Goal: Transaction & Acquisition: Download file/media

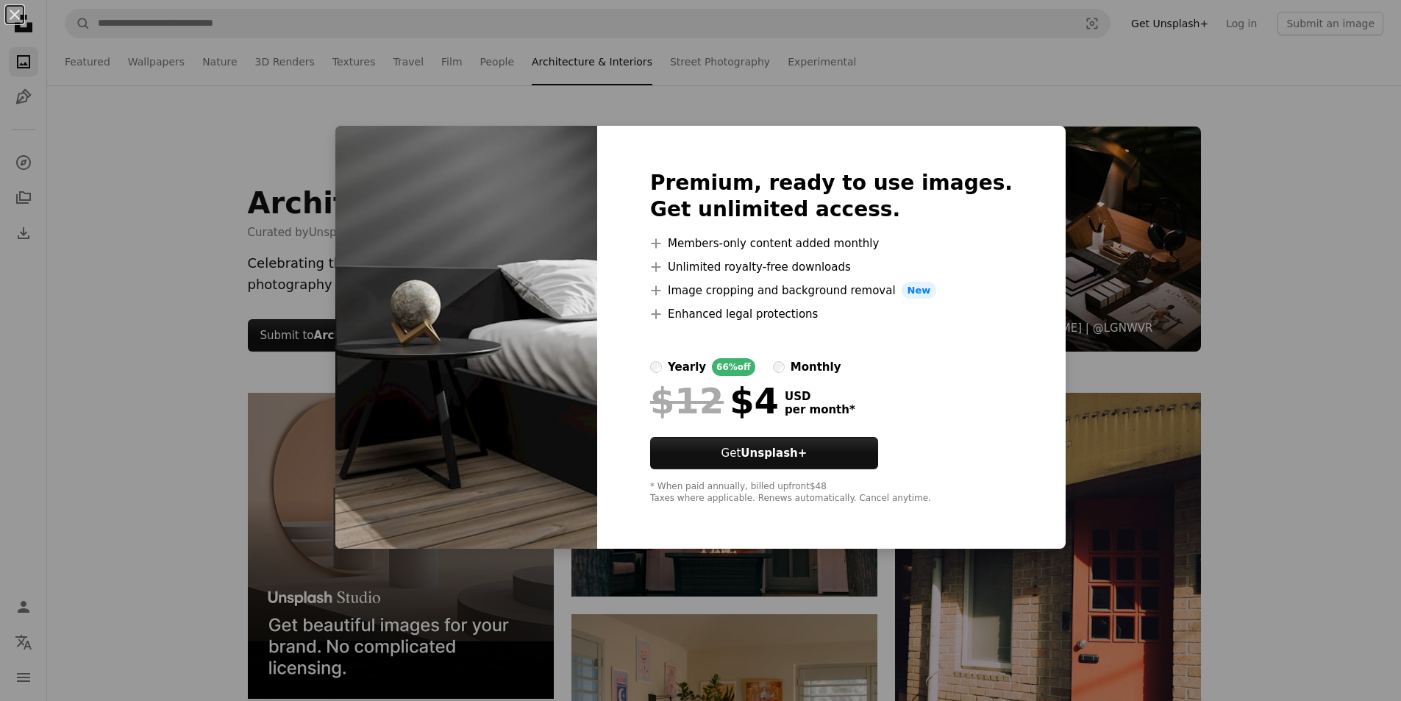
scroll to position [9266, 0]
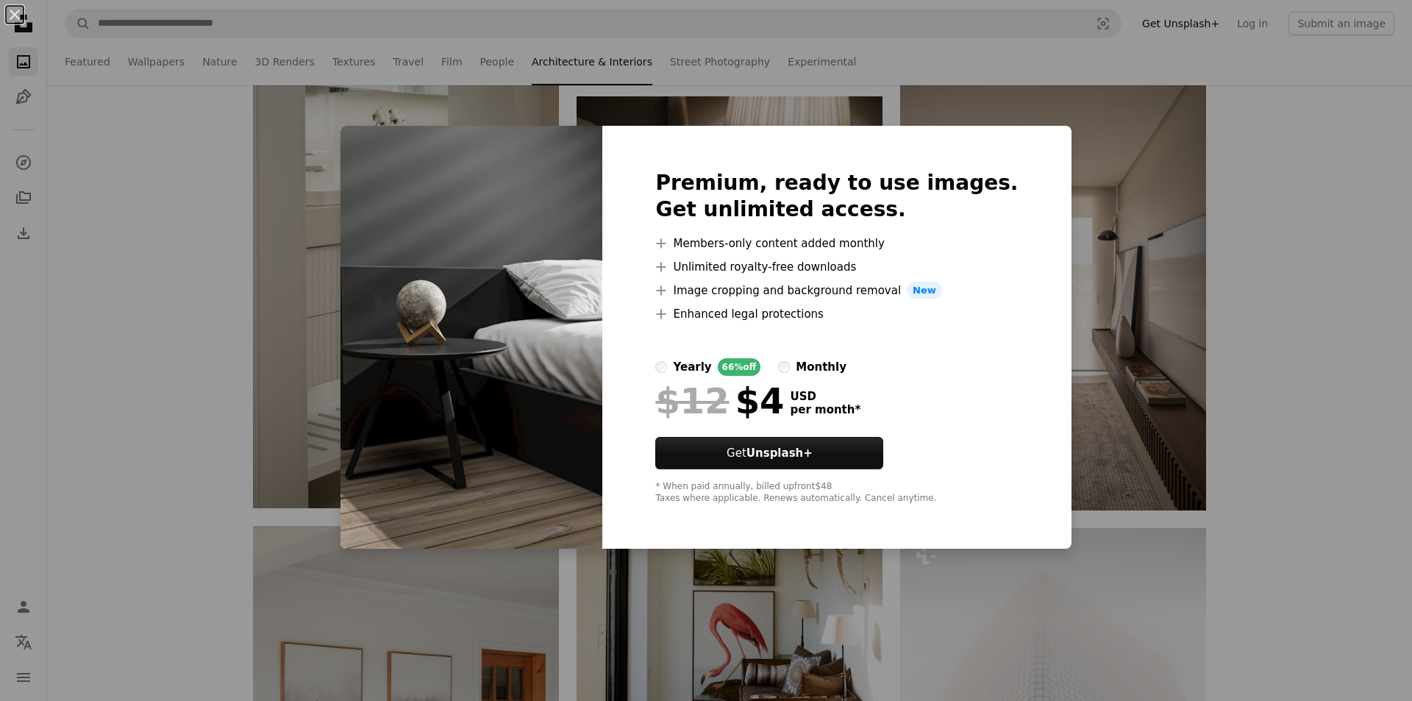
click at [1141, 324] on div "An X shape Premium, ready to use images. Get unlimited access. A plus sign Memb…" at bounding box center [706, 350] width 1412 height 701
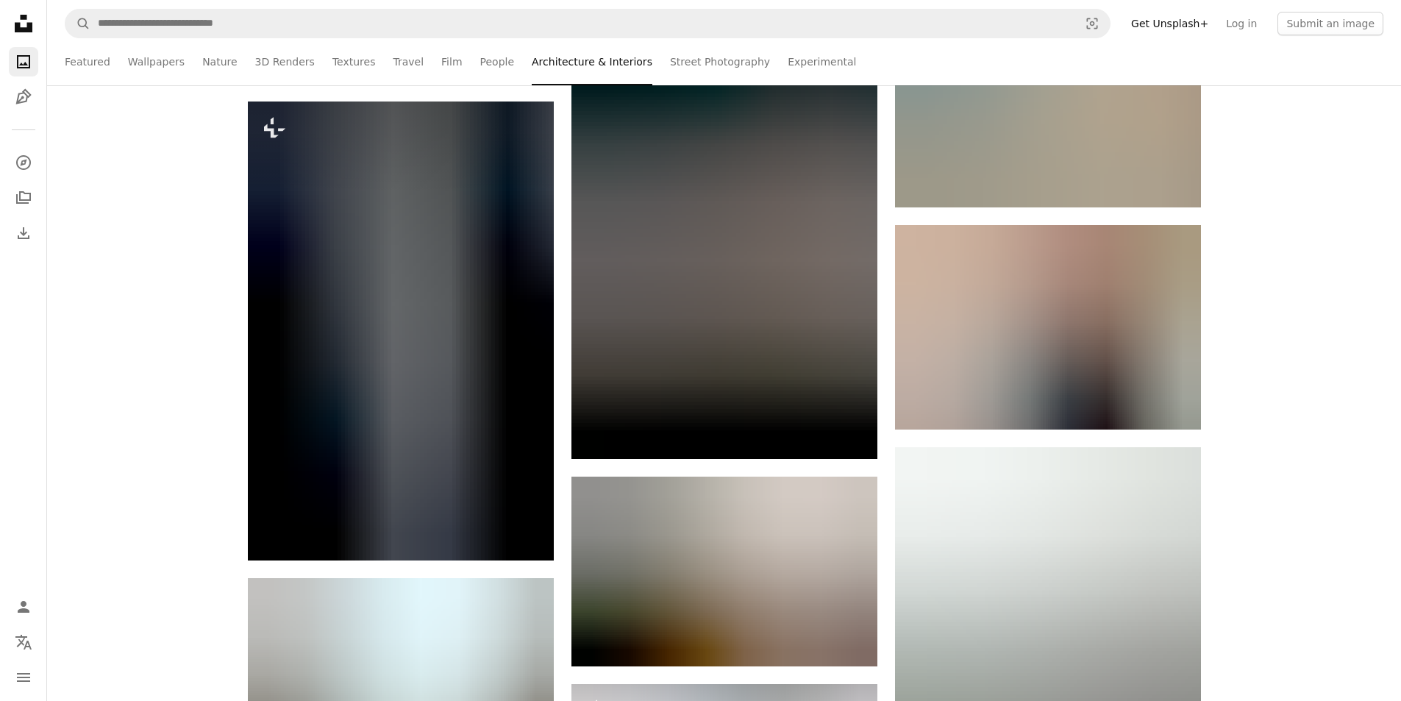
scroll to position [18679, 0]
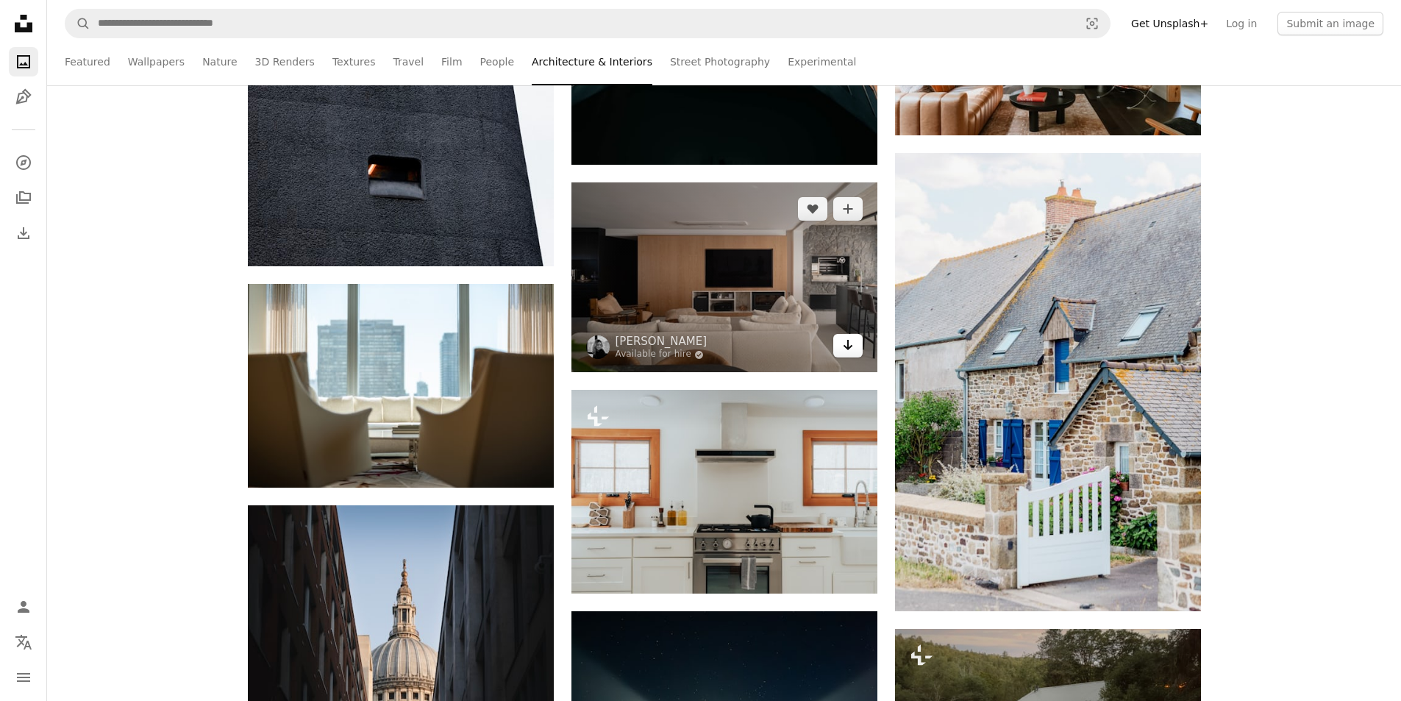
click at [844, 347] on icon "Arrow pointing down" at bounding box center [848, 345] width 12 height 18
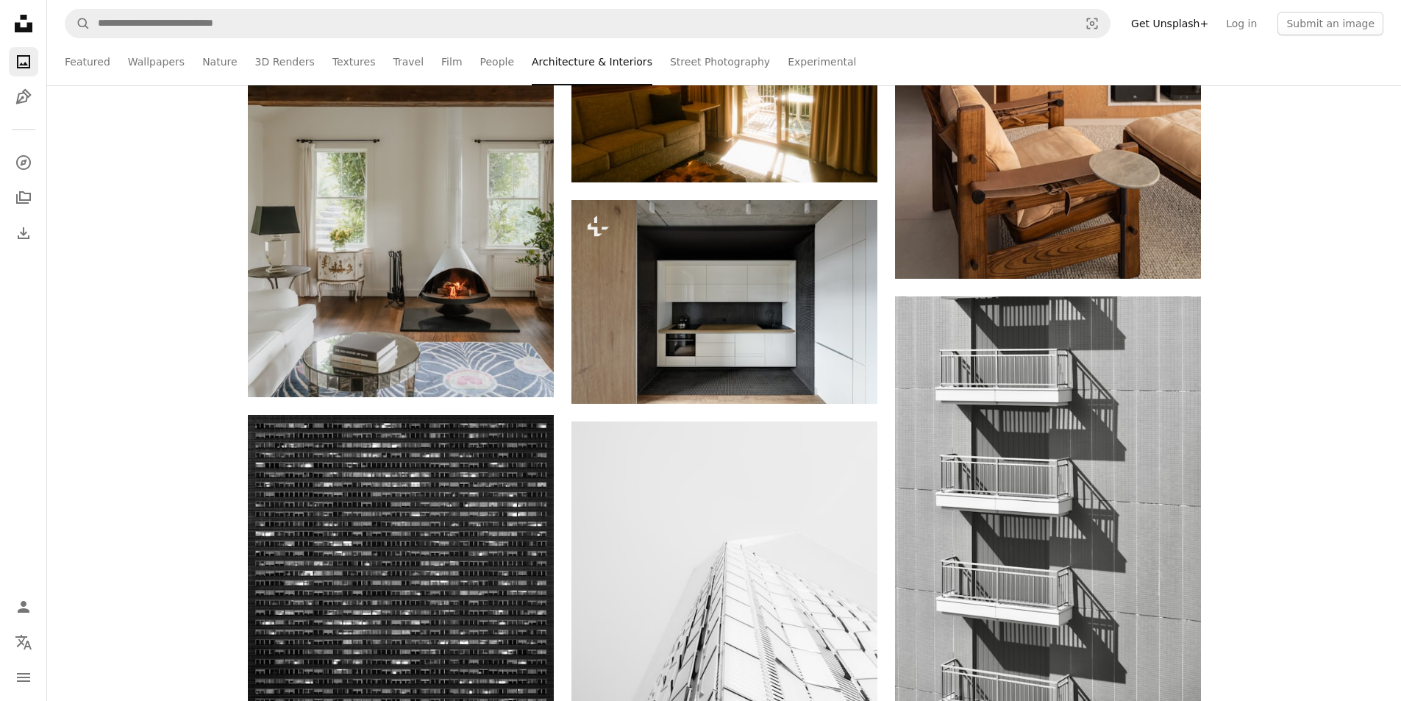
scroll to position [25151, 0]
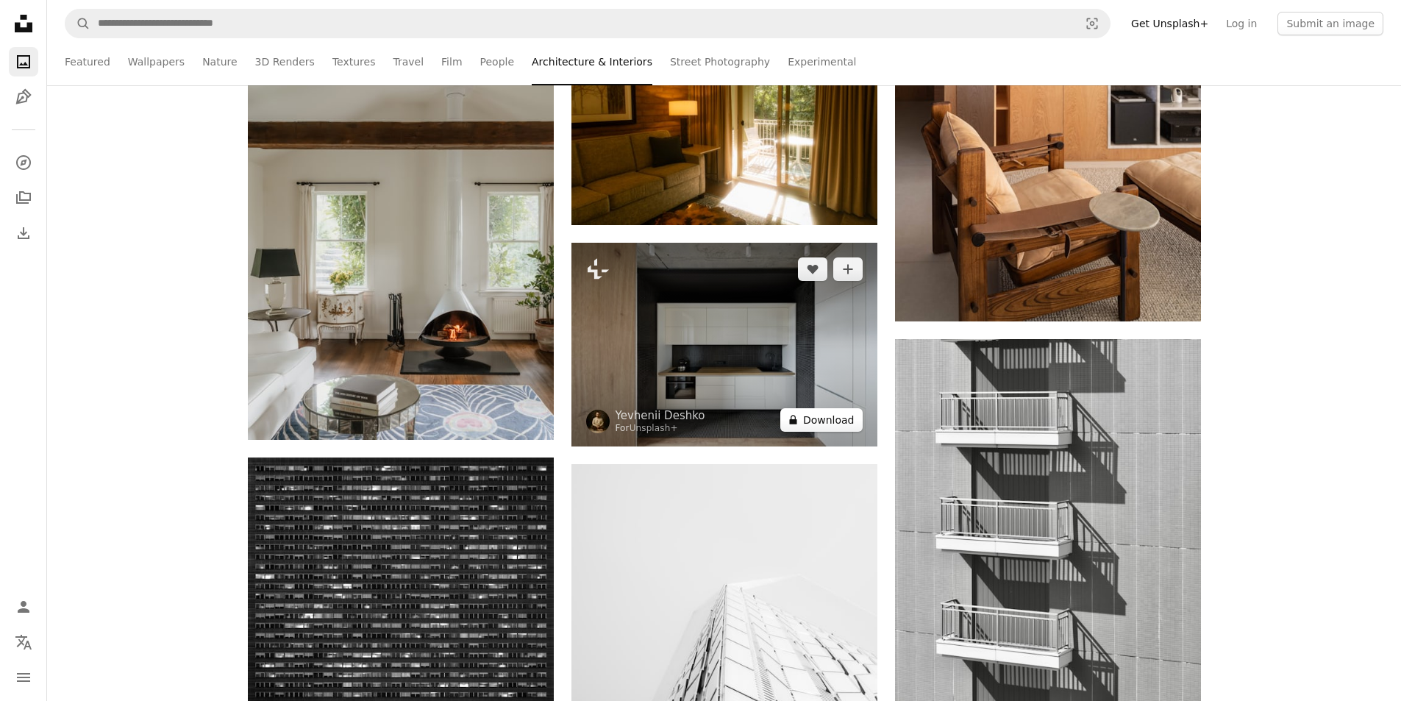
click at [799, 424] on icon "A lock" at bounding box center [793, 419] width 11 height 11
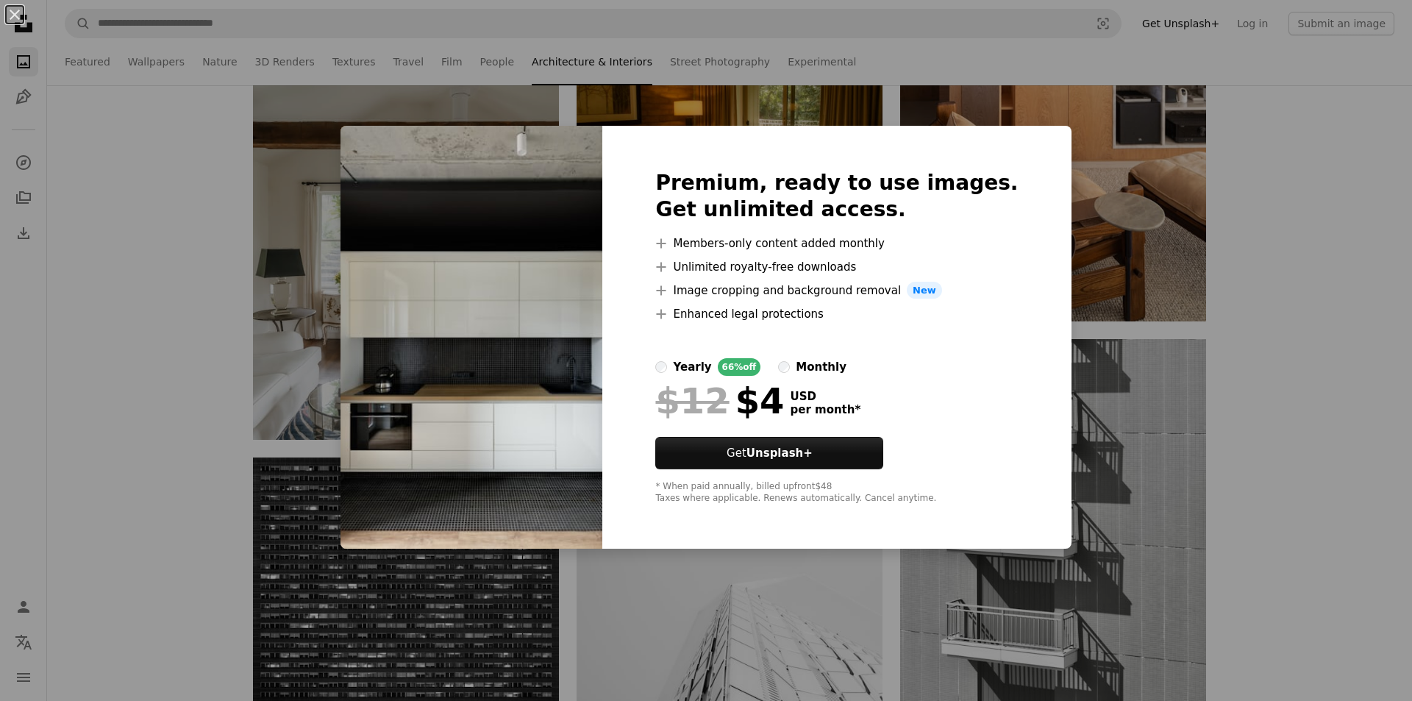
click at [1107, 456] on div "An X shape Premium, ready to use images. Get unlimited access. A plus sign Memb…" at bounding box center [706, 350] width 1412 height 701
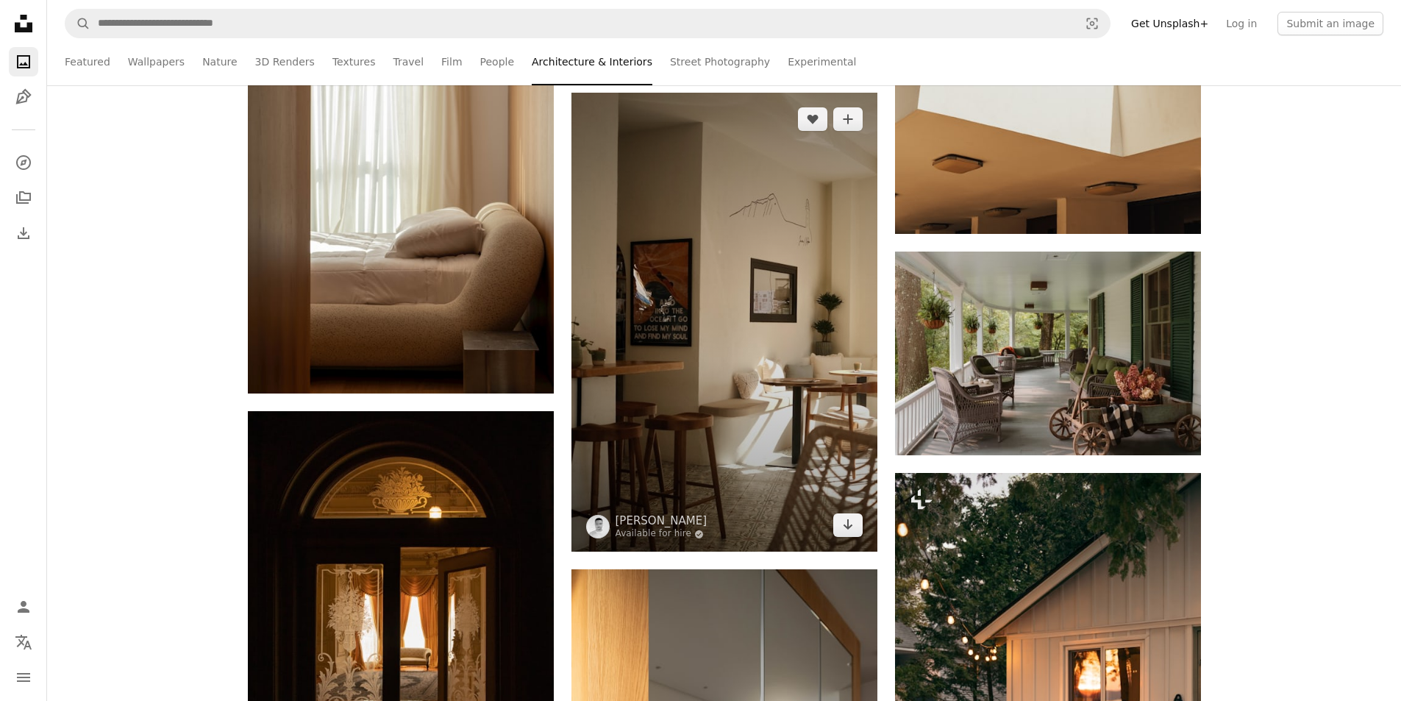
scroll to position [30960, 0]
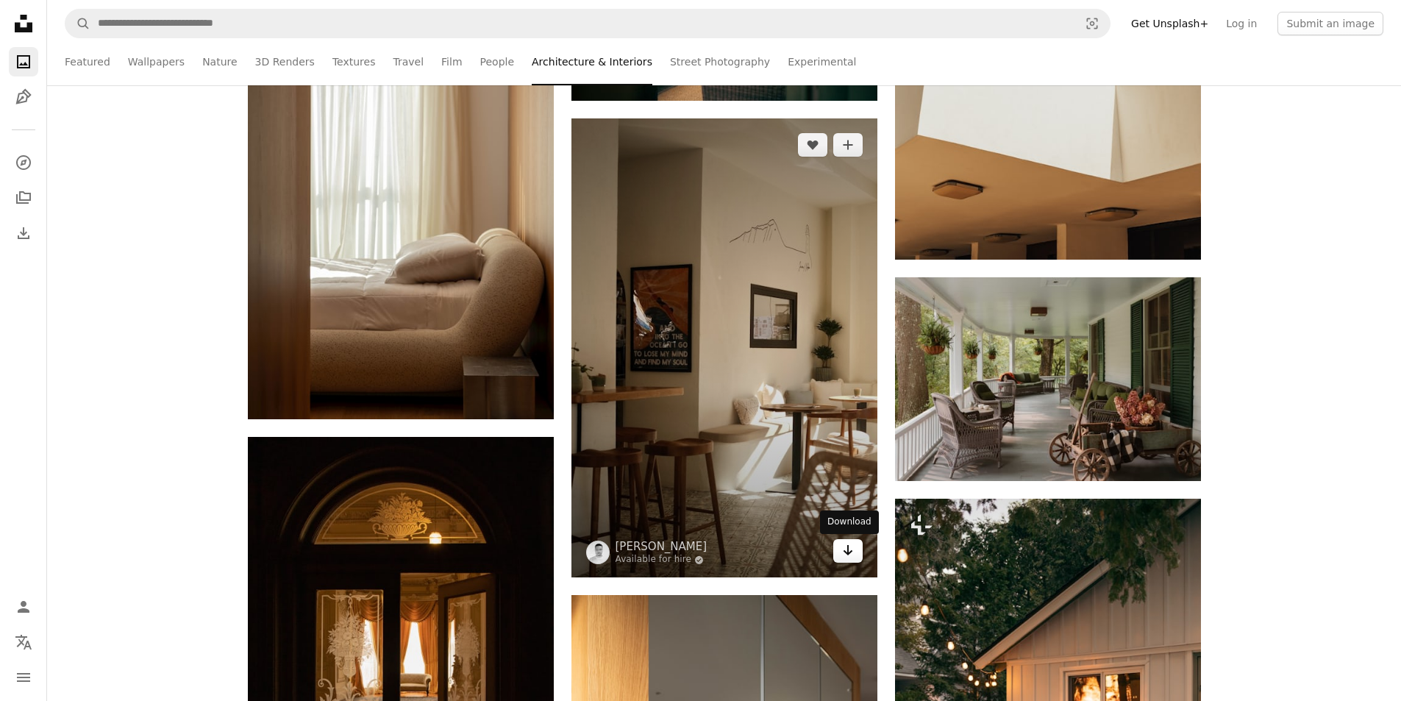
click at [841, 554] on link "Arrow pointing down" at bounding box center [847, 551] width 29 height 24
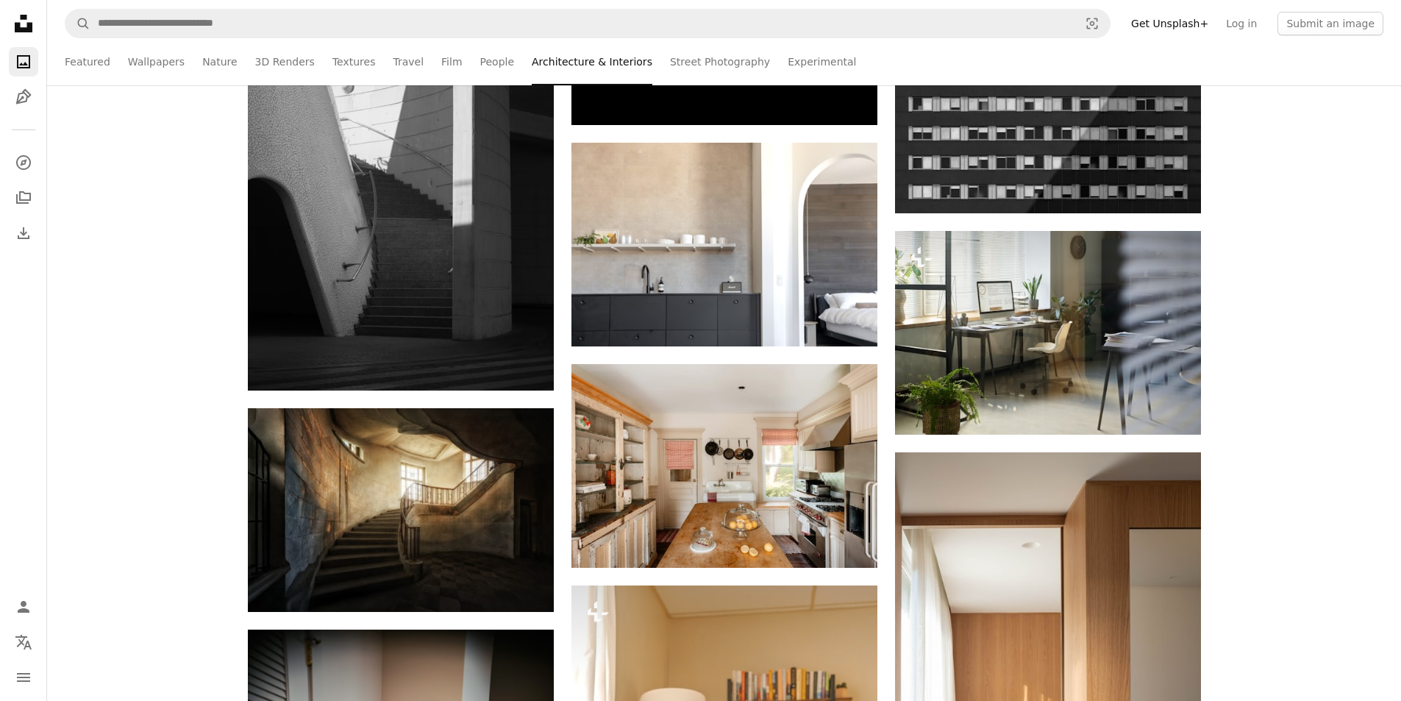
scroll to position [36624, 0]
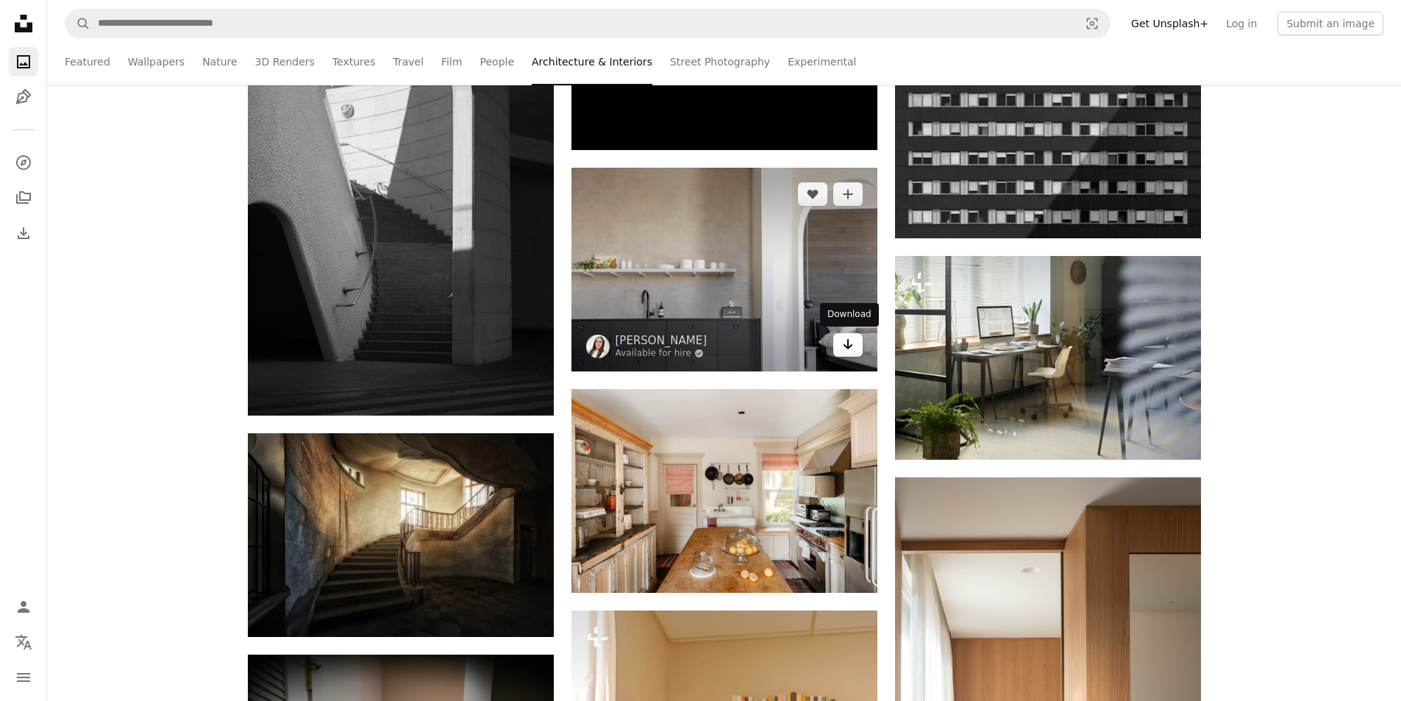
click at [849, 346] on icon "Download" at bounding box center [848, 344] width 10 height 10
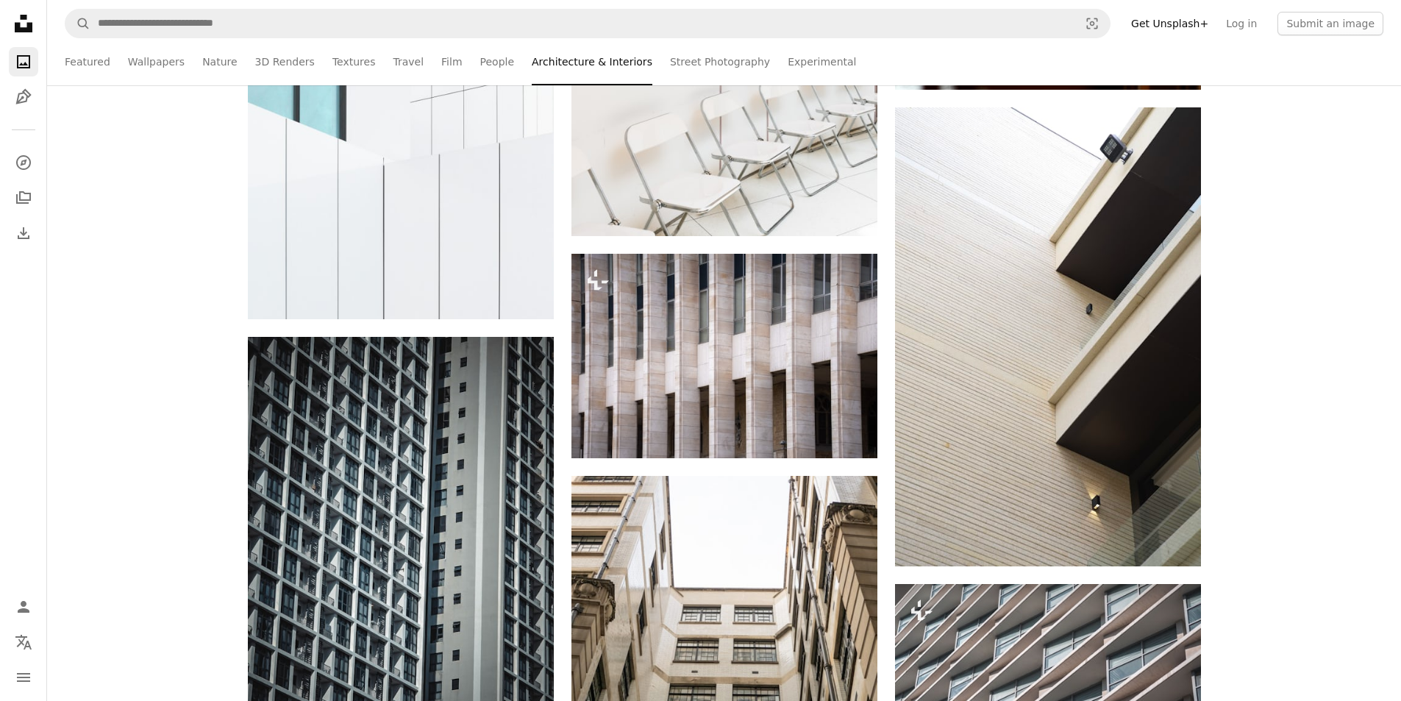
scroll to position [43463, 0]
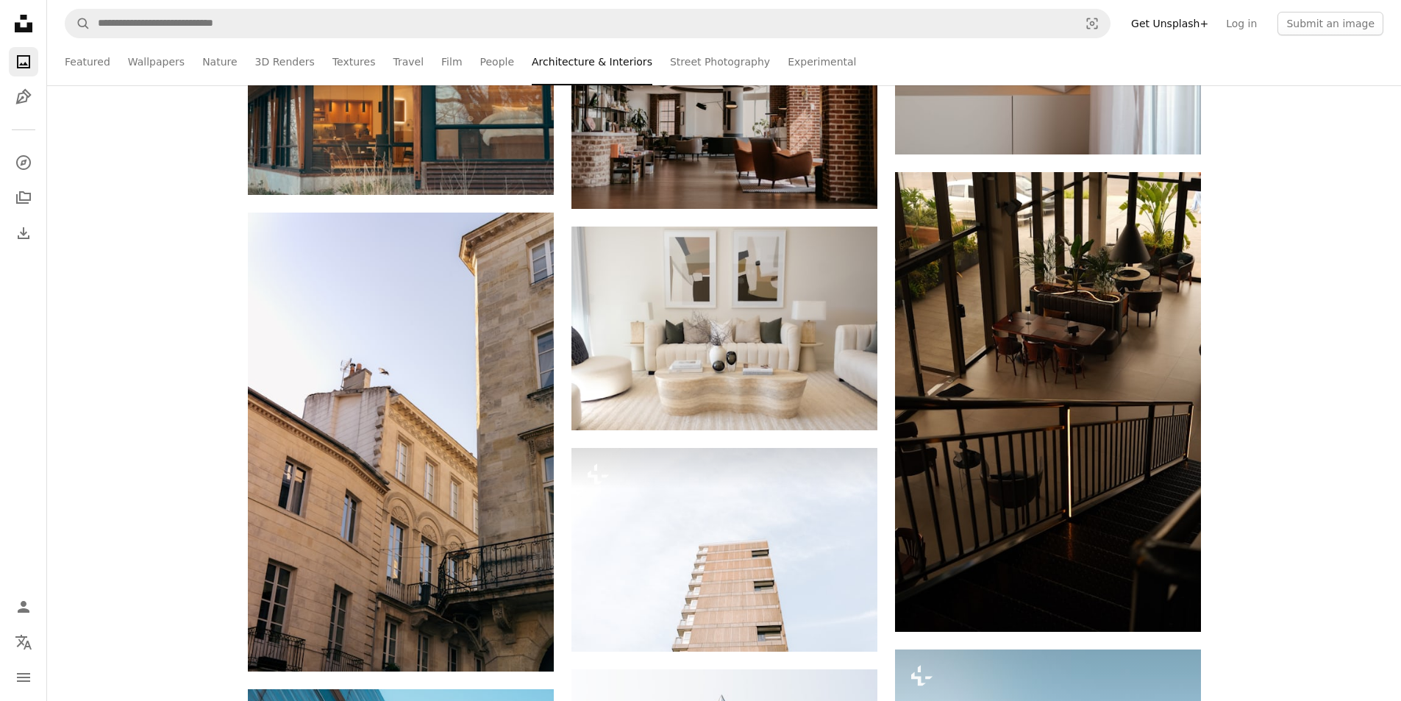
scroll to position [47655, 0]
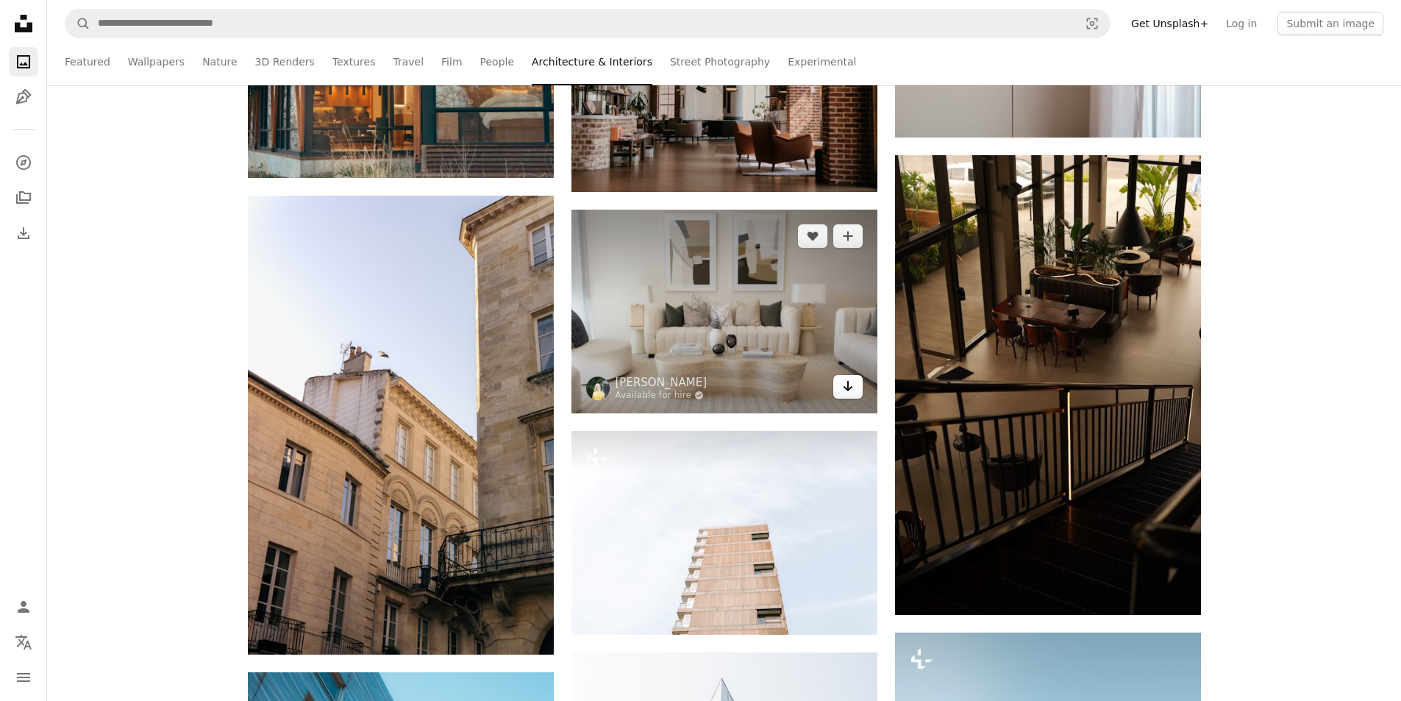
click at [843, 379] on icon "Arrow pointing down" at bounding box center [848, 386] width 12 height 18
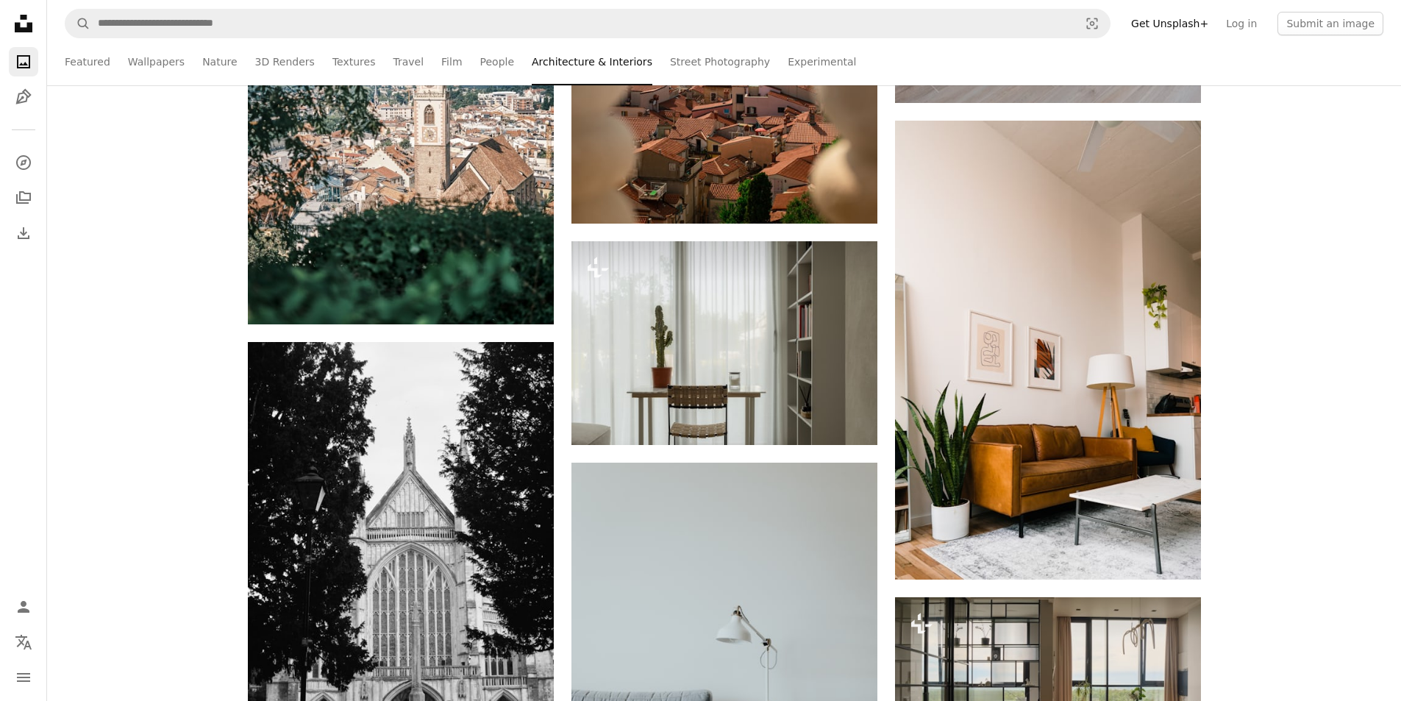
scroll to position [49420, 0]
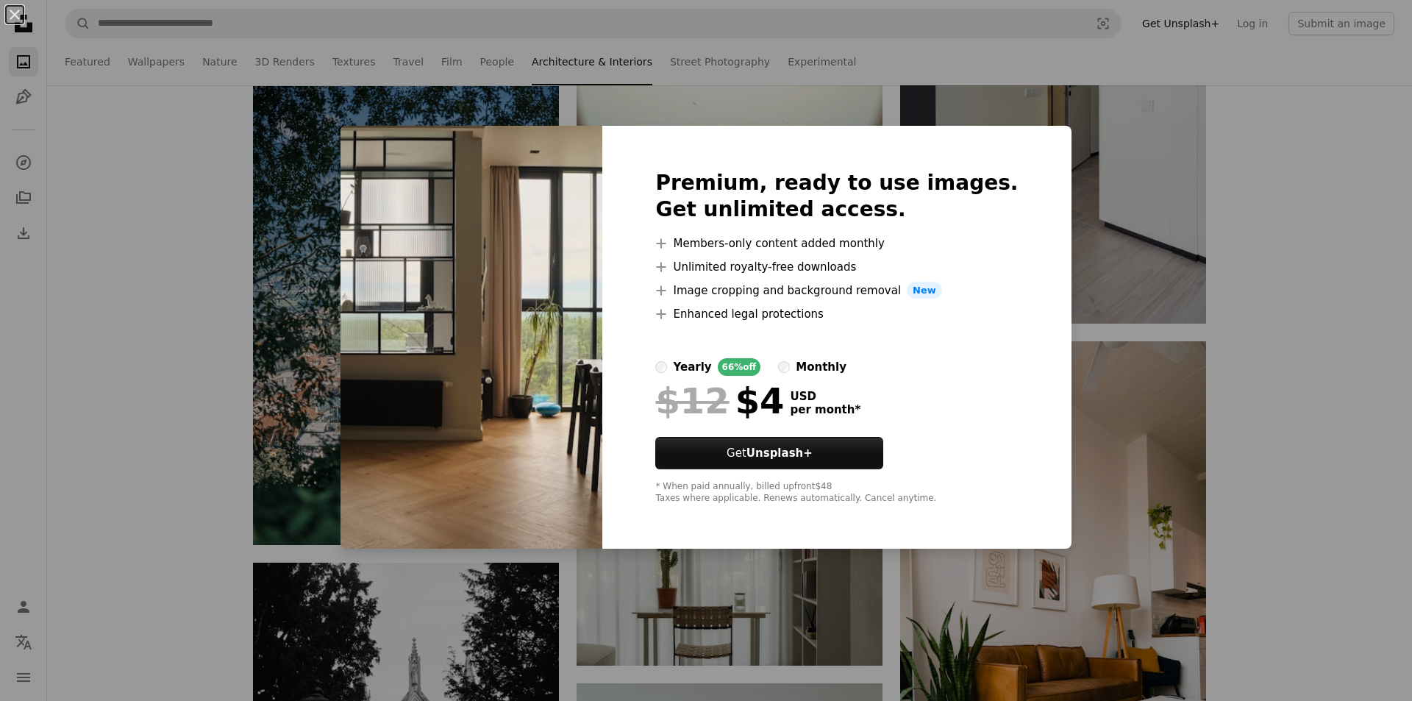
click at [1129, 462] on div "An X shape Premium, ready to use images. Get unlimited access. A plus sign Memb…" at bounding box center [706, 350] width 1412 height 701
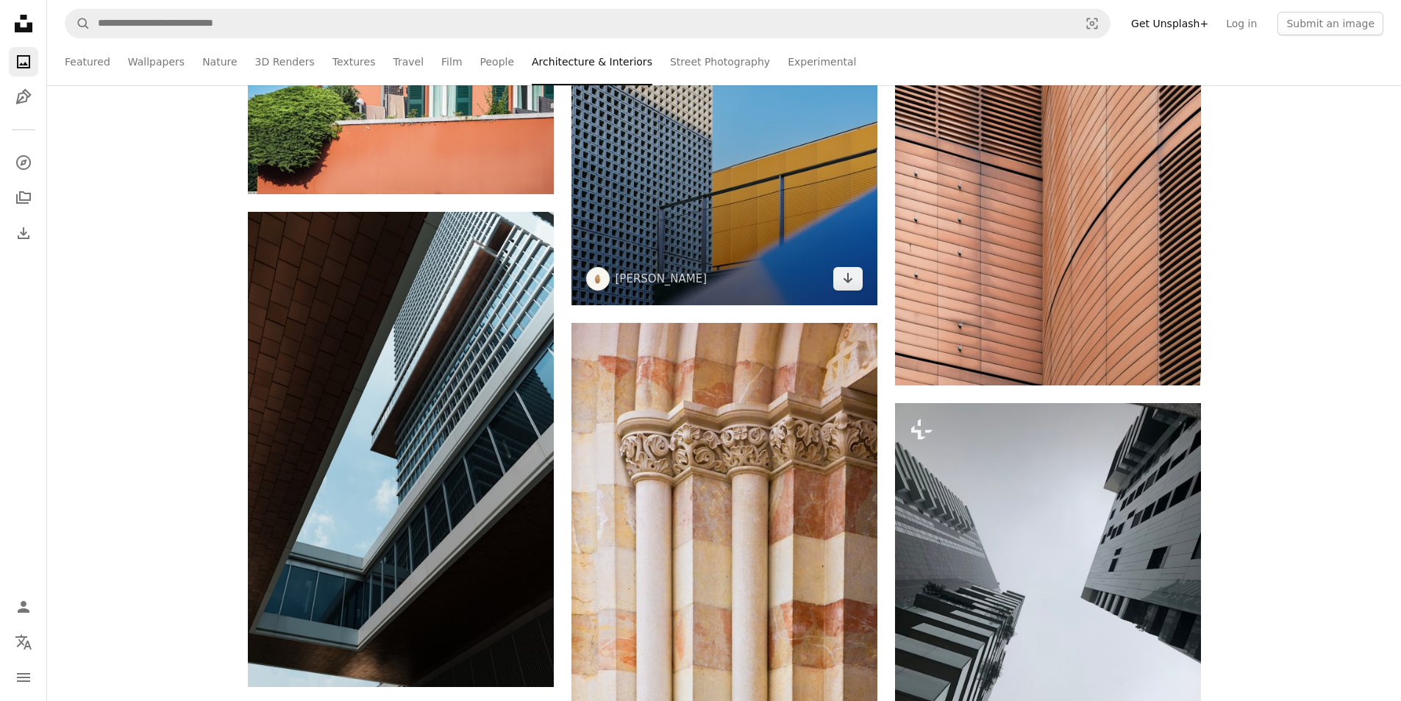
scroll to position [50891, 0]
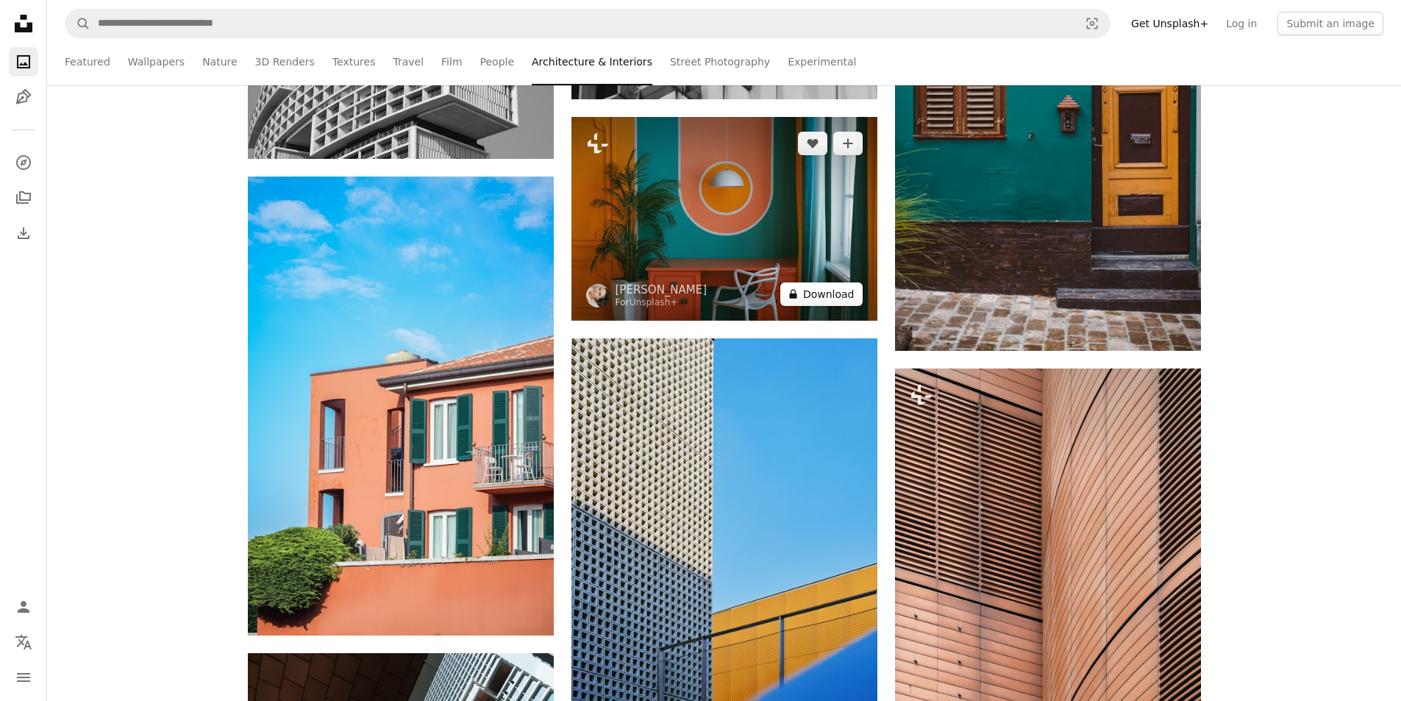
click at [835, 288] on button "A lock Download" at bounding box center [821, 294] width 82 height 24
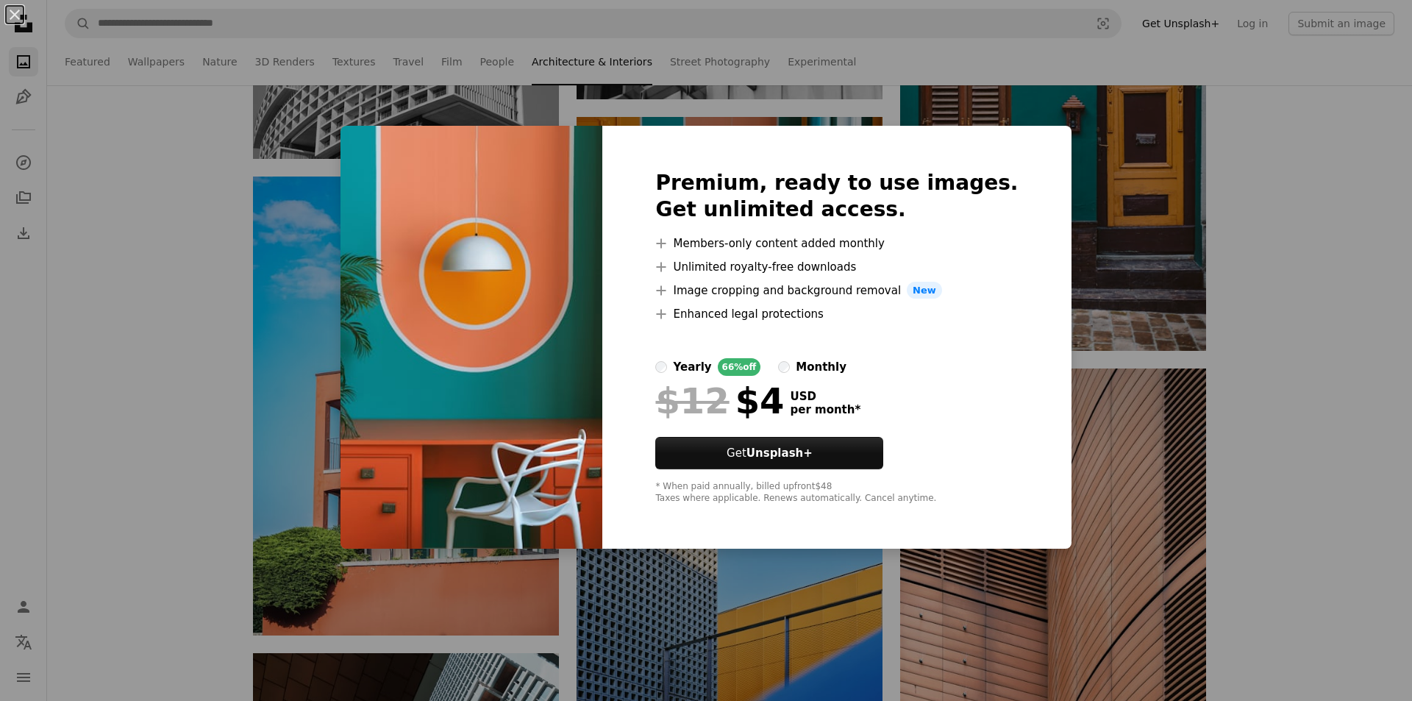
click at [1210, 378] on div "An X shape Premium, ready to use images. Get unlimited access. A plus sign Memb…" at bounding box center [706, 350] width 1412 height 701
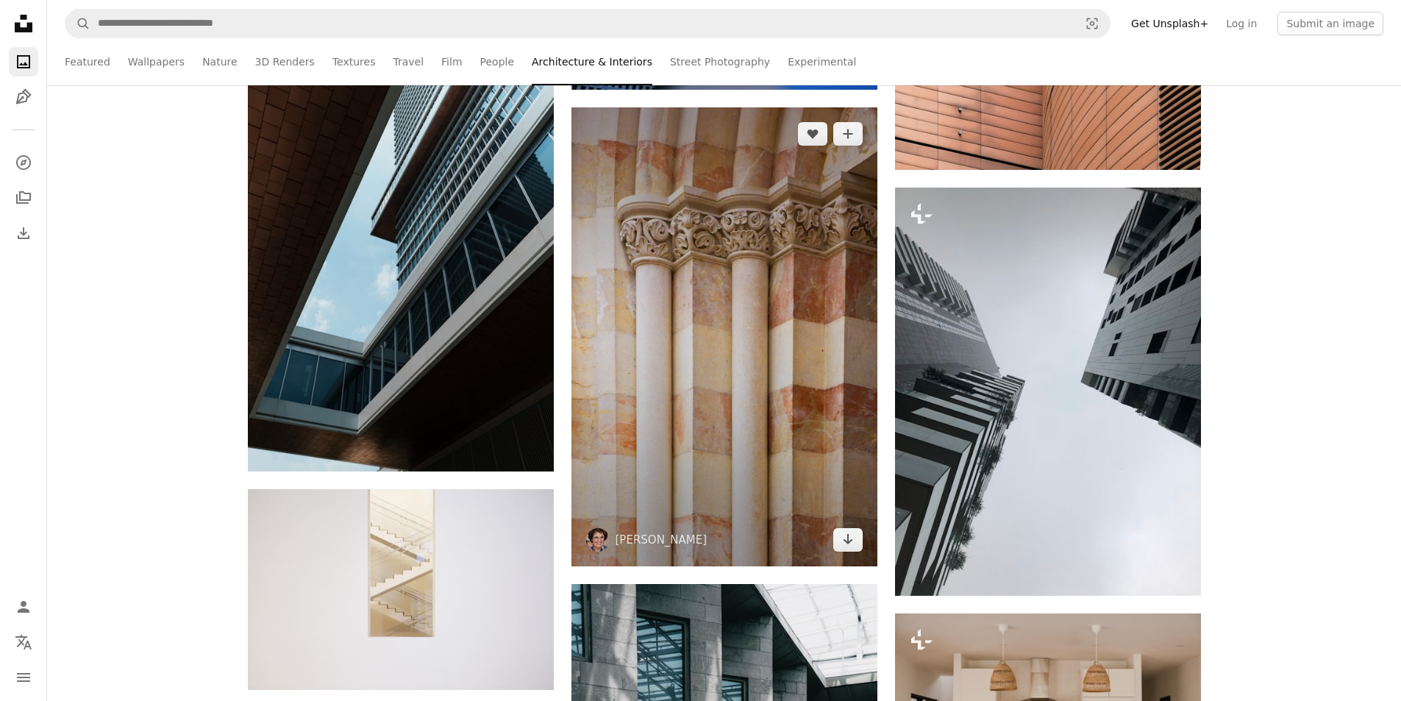
scroll to position [51552, 0]
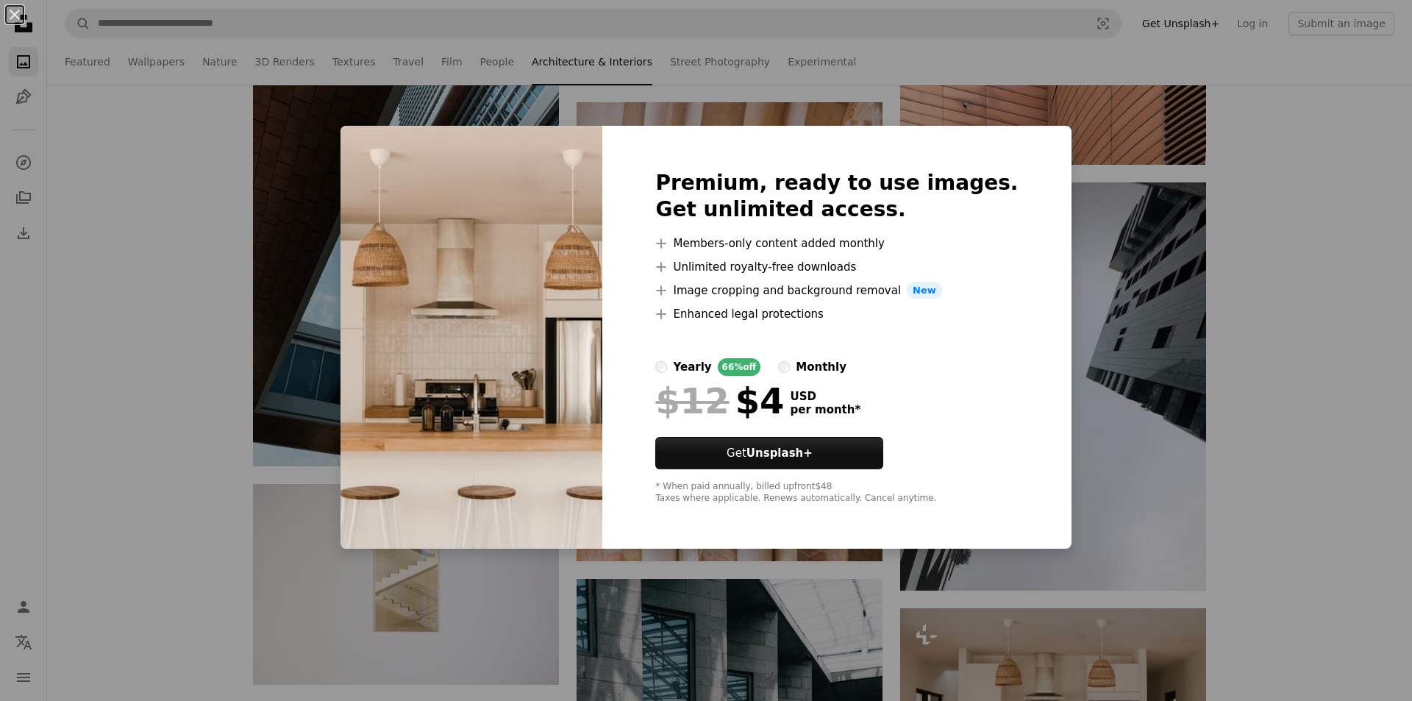
click at [1128, 389] on div "An X shape Premium, ready to use images. Get unlimited access. A plus sign Memb…" at bounding box center [706, 350] width 1412 height 701
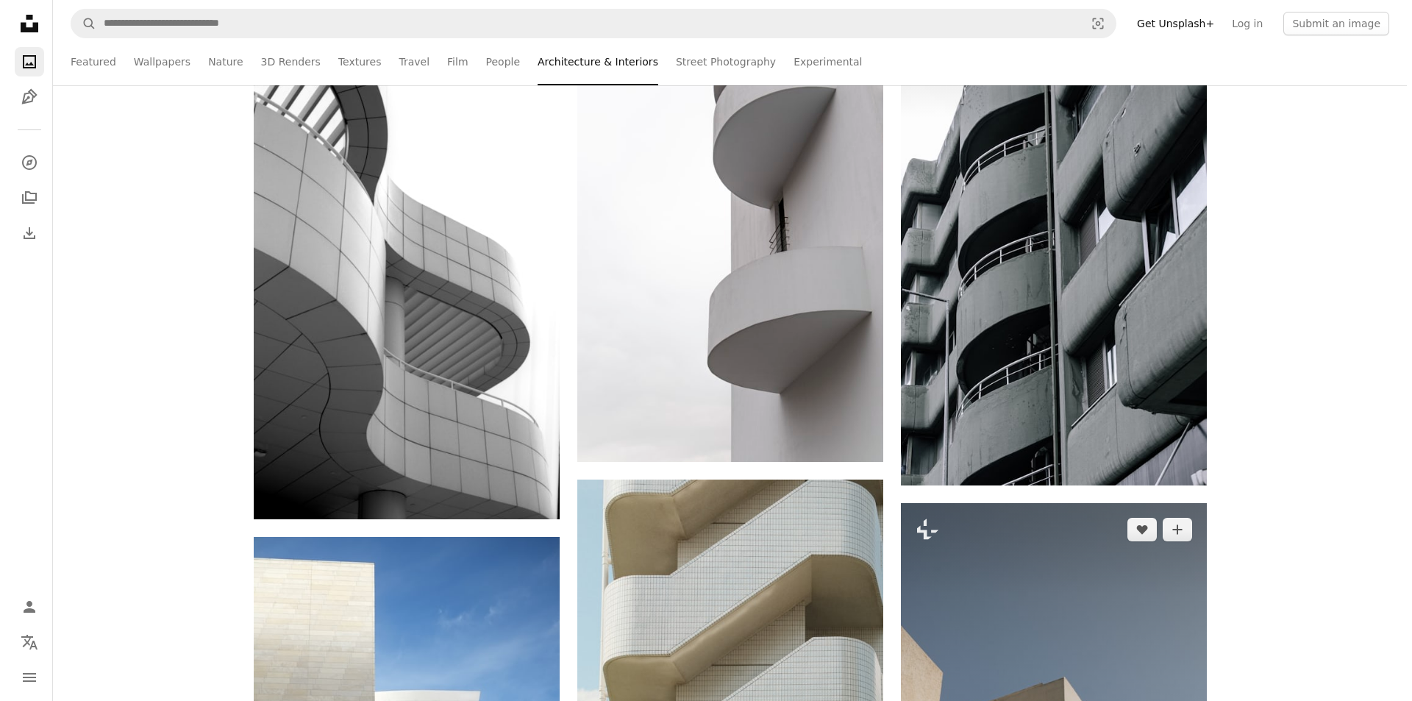
scroll to position [55009, 0]
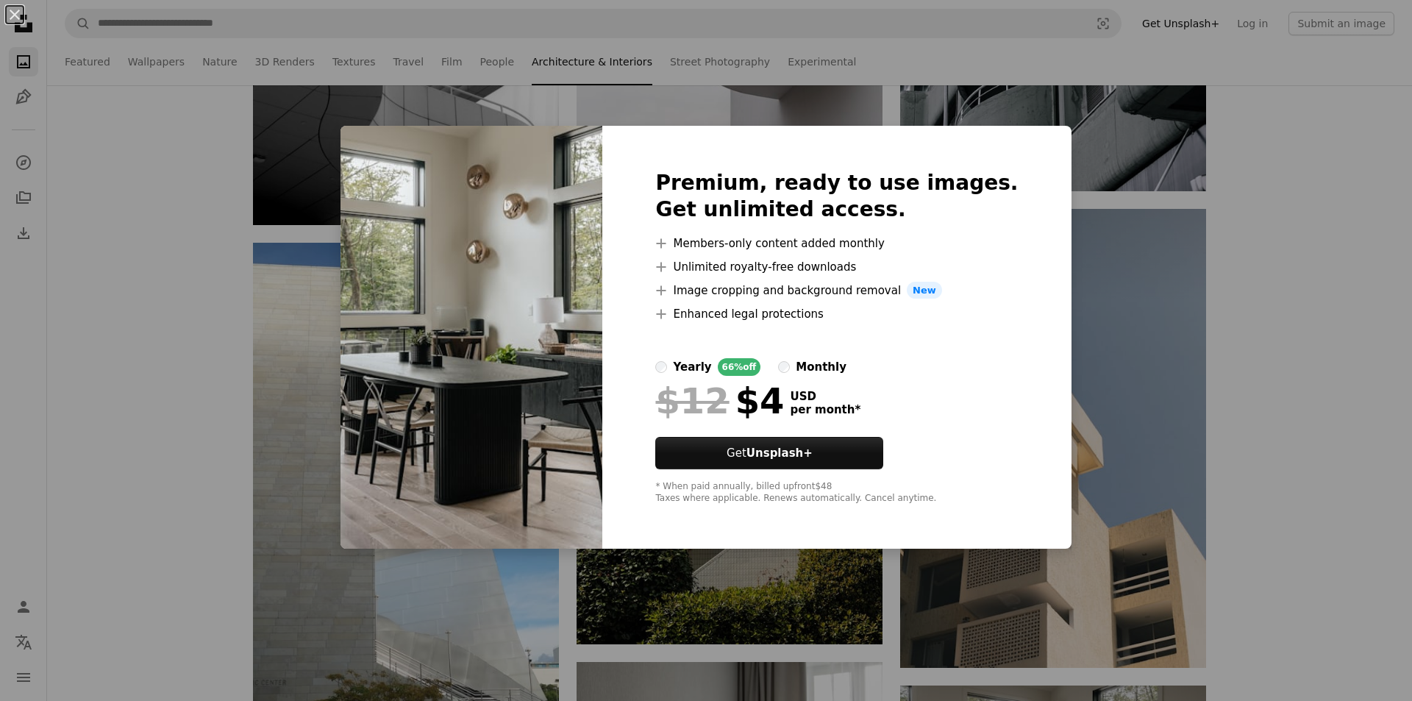
click at [1180, 435] on div "An X shape Premium, ready to use images. Get unlimited access. A plus sign Memb…" at bounding box center [706, 350] width 1412 height 701
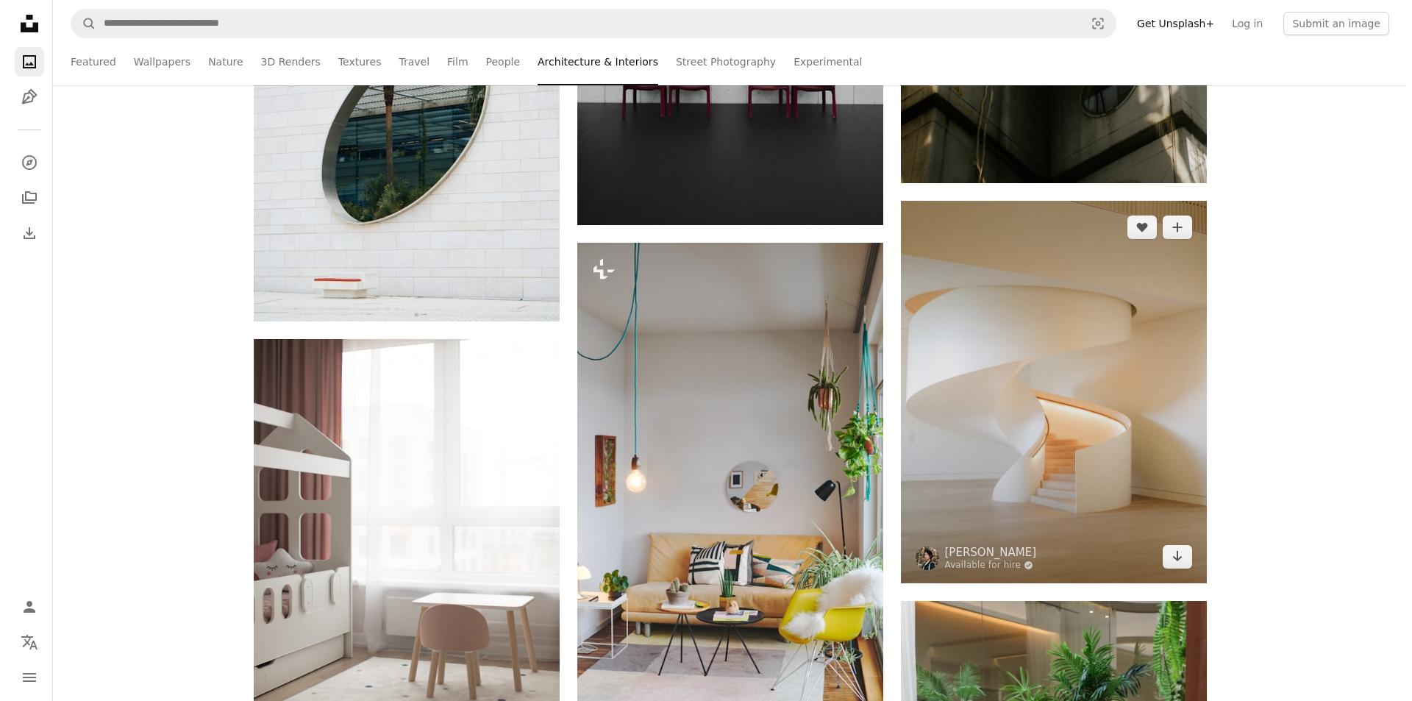
scroll to position [61039, 0]
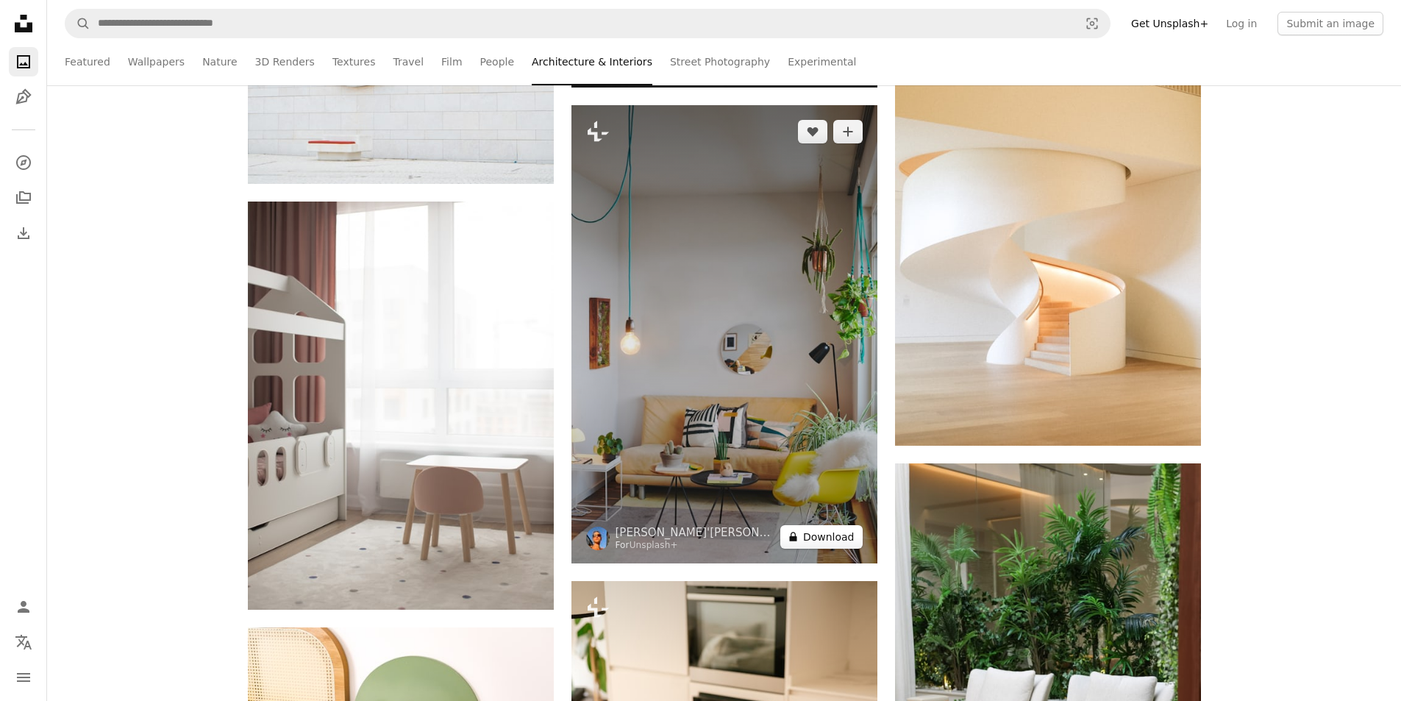
click at [822, 535] on button "A lock Download" at bounding box center [821, 537] width 82 height 24
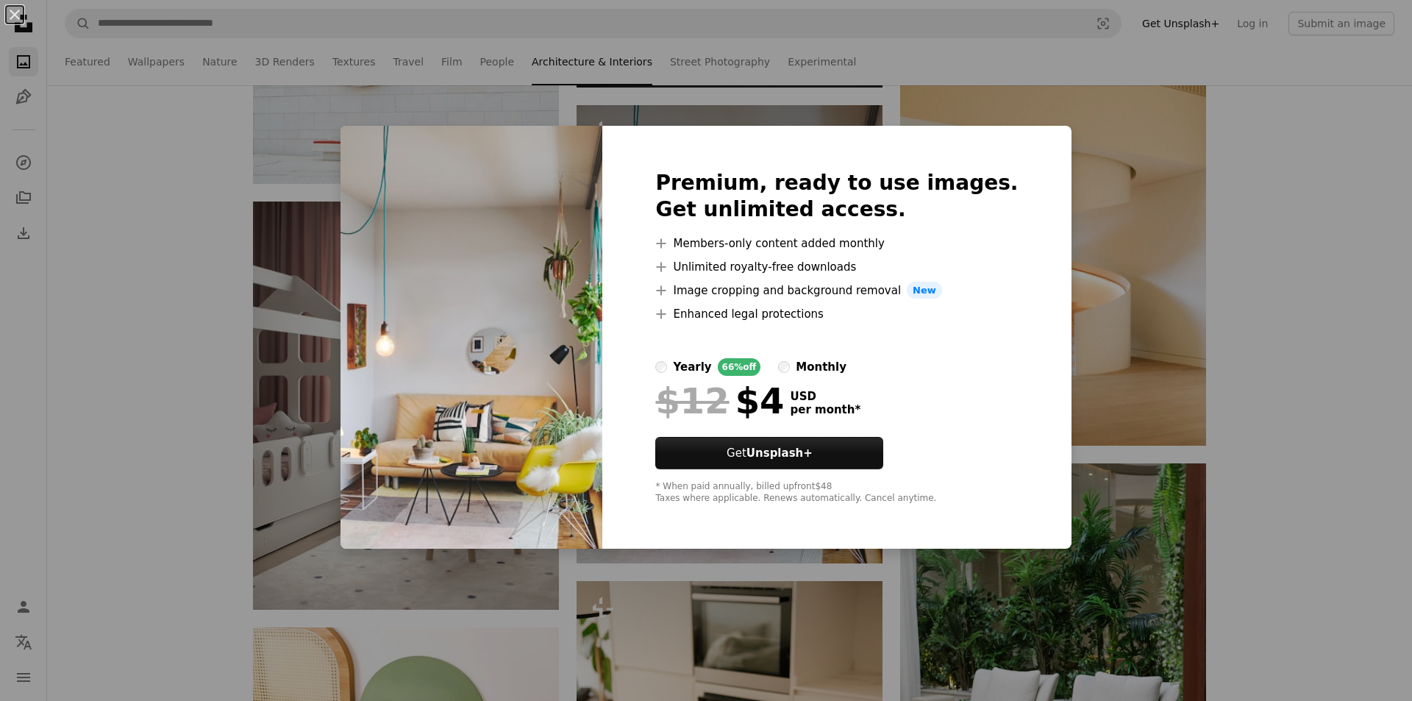
click at [1141, 476] on div "An X shape Premium, ready to use images. Get unlimited access. A plus sign Memb…" at bounding box center [706, 350] width 1412 height 701
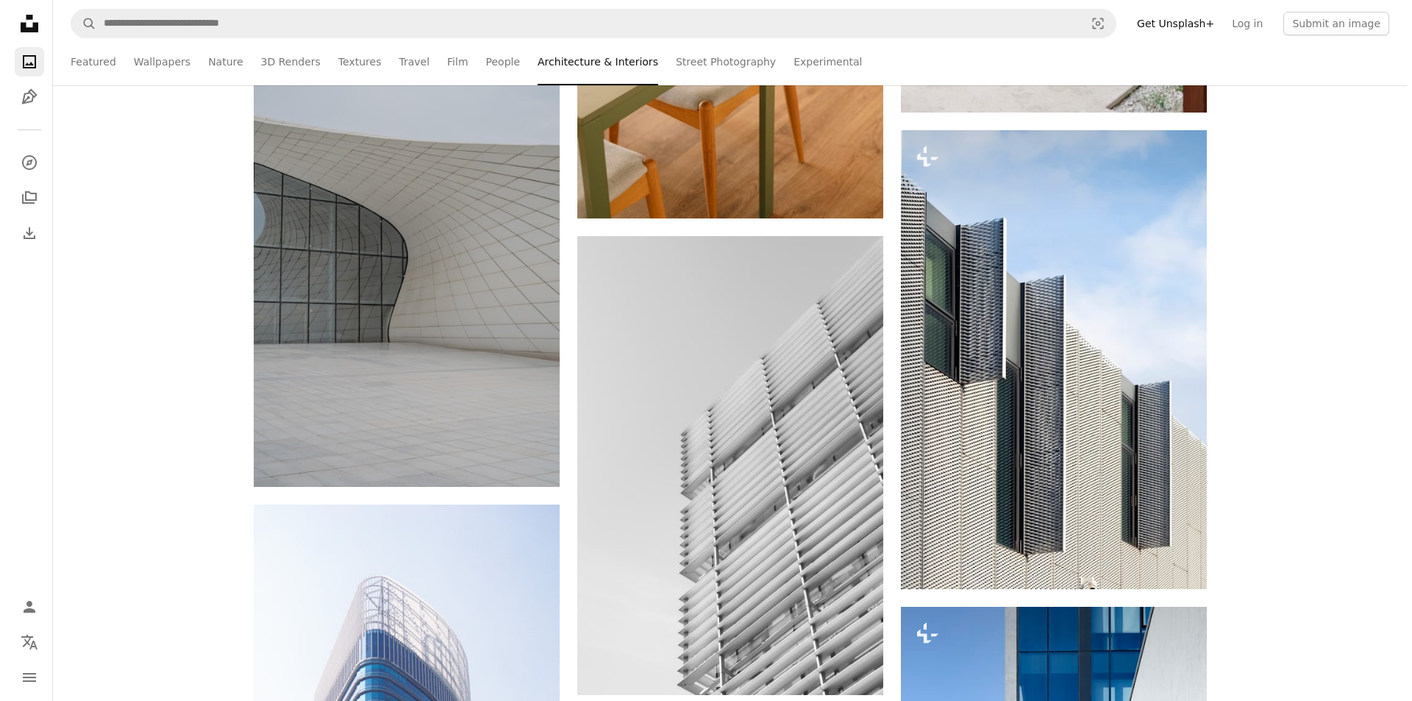
scroll to position [61922, 0]
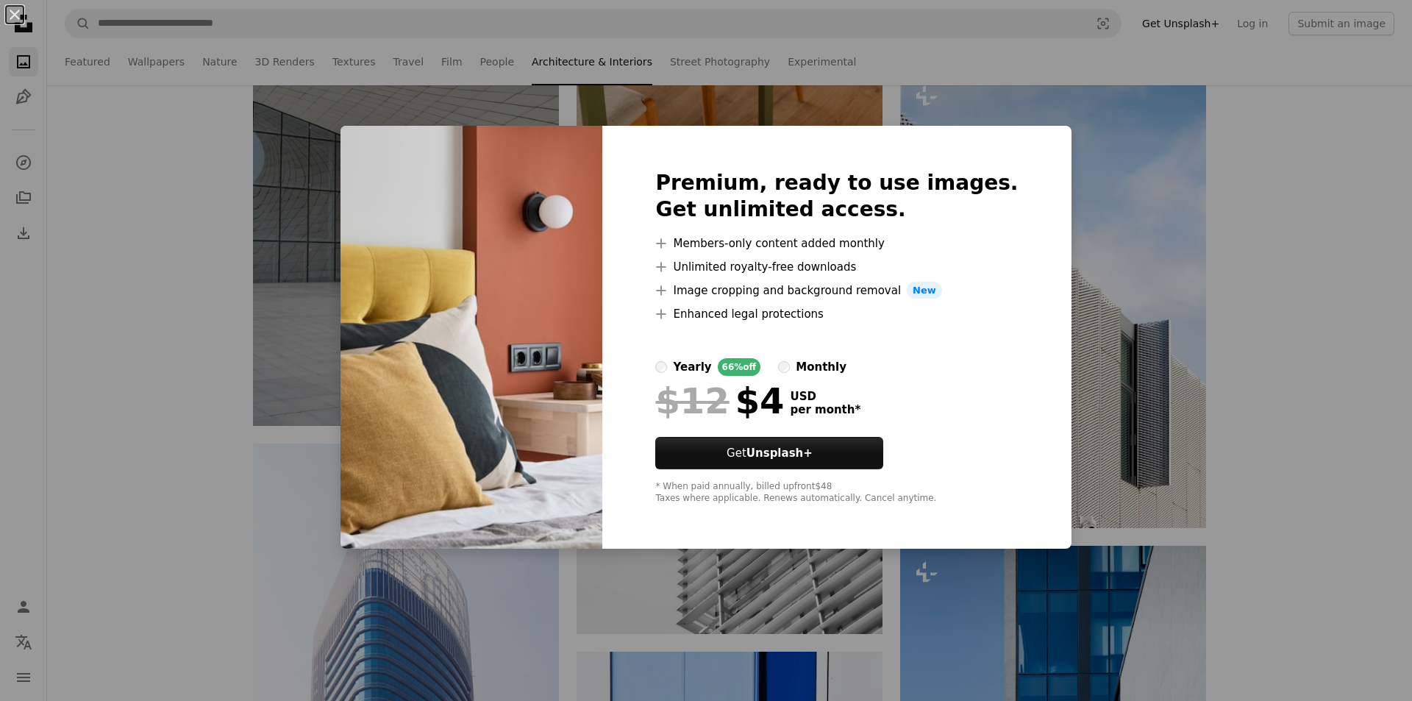
click at [1071, 419] on div "An X shape Premium, ready to use images. Get unlimited access. A plus sign Memb…" at bounding box center [706, 350] width 1412 height 701
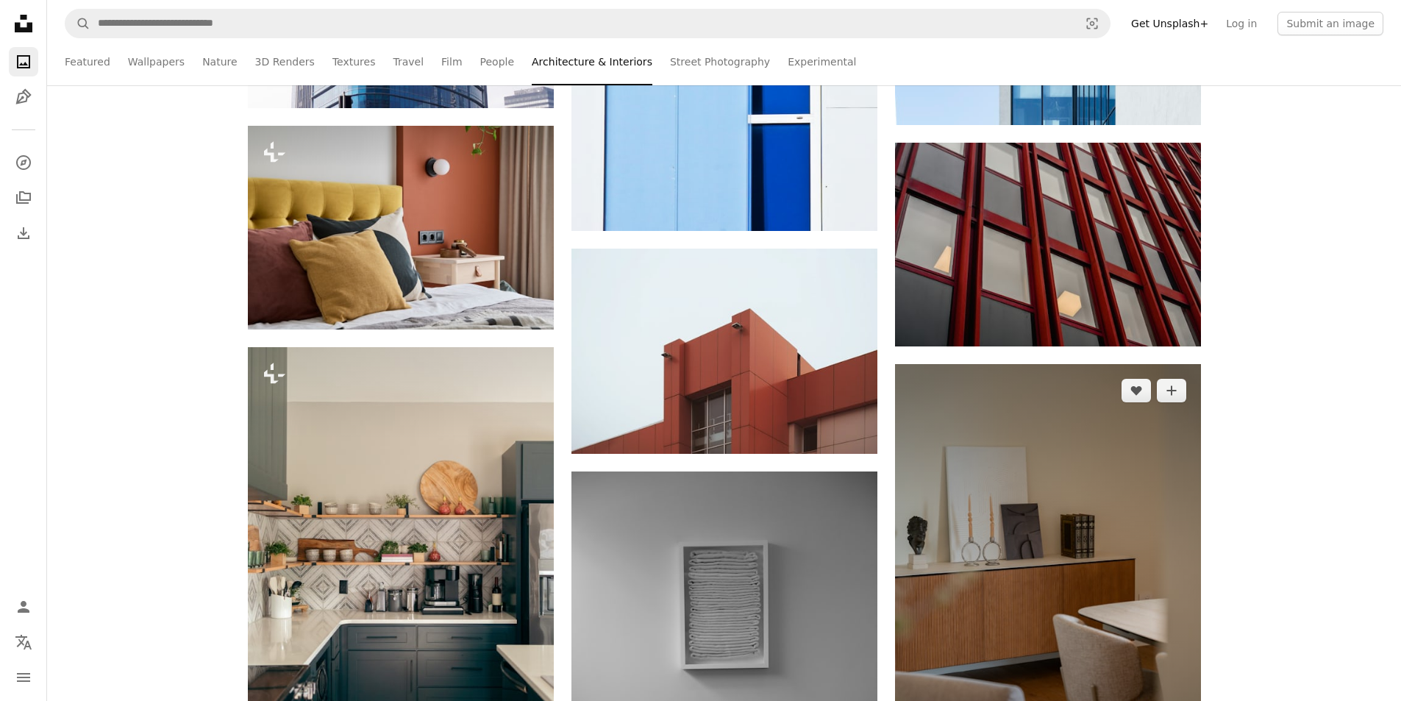
scroll to position [62657, 0]
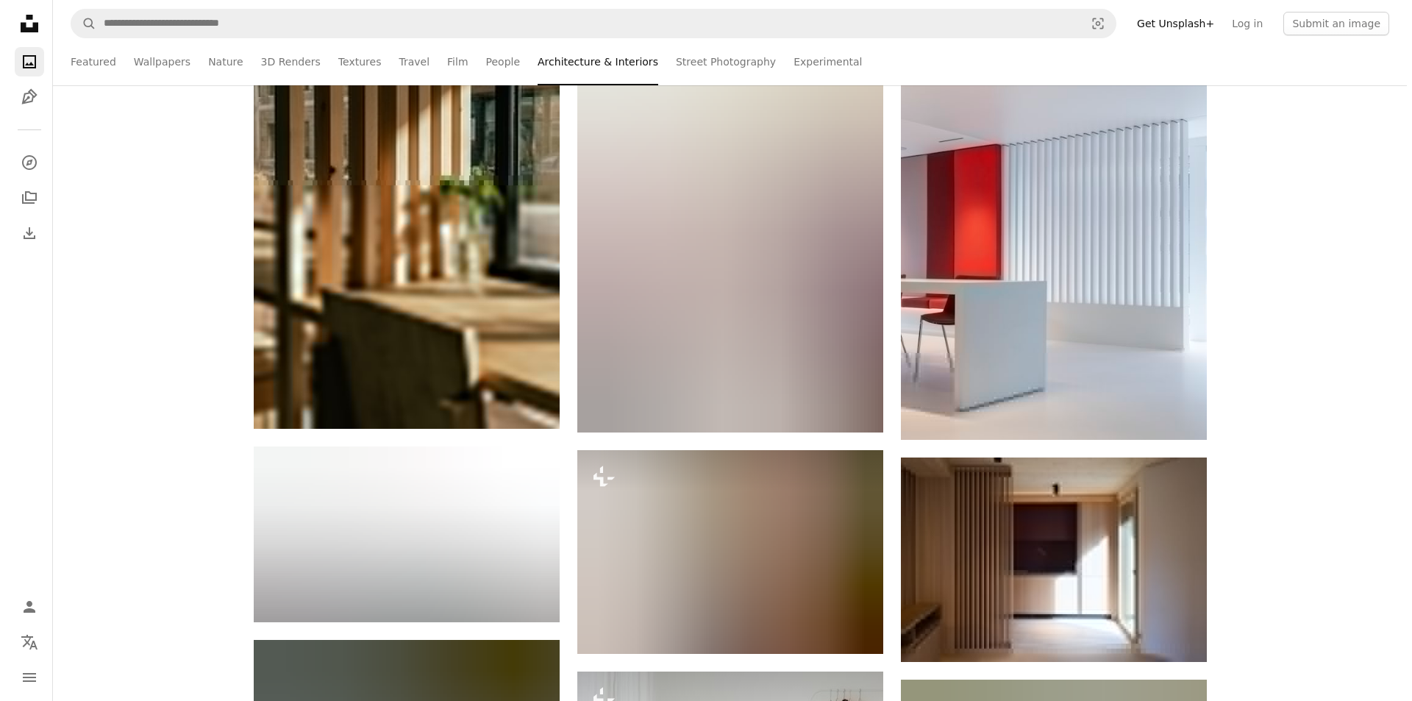
scroll to position [73026, 0]
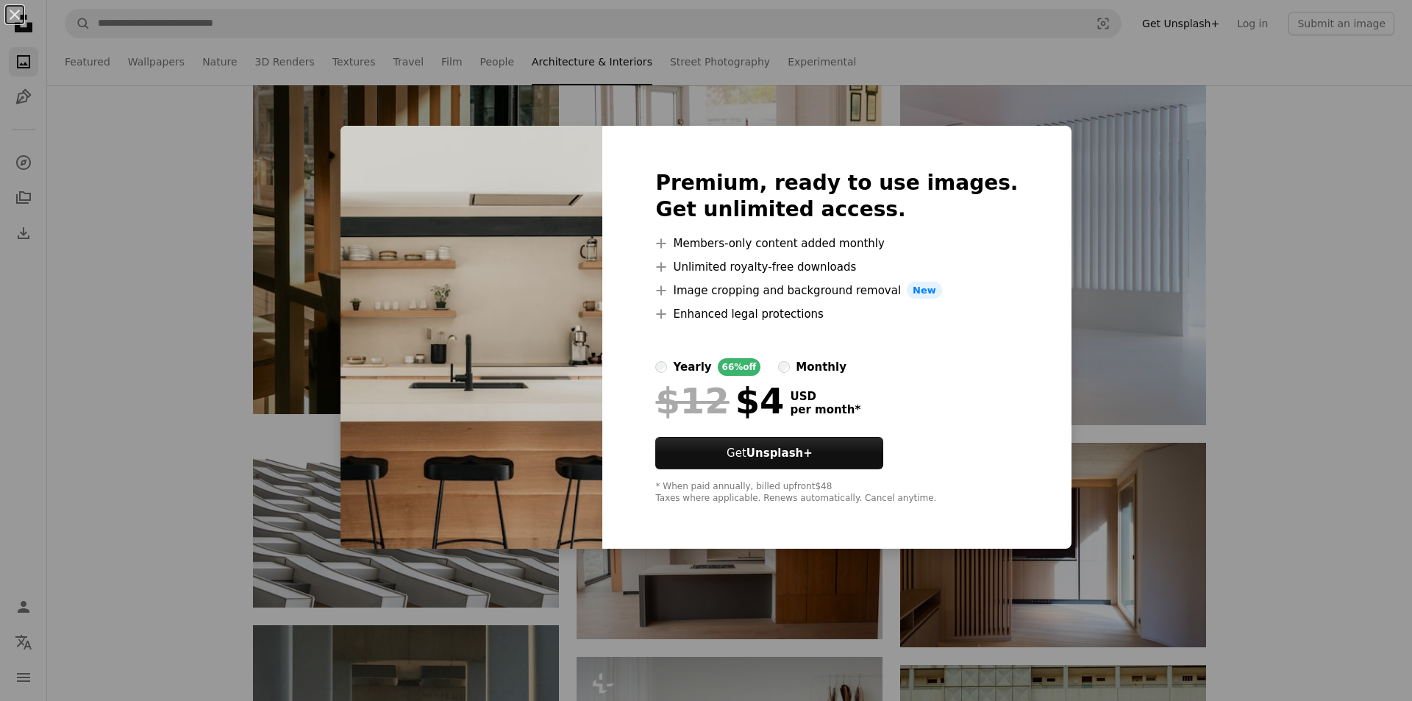
click at [1119, 488] on div "An X shape Premium, ready to use images. Get unlimited access. A plus sign Memb…" at bounding box center [706, 350] width 1412 height 701
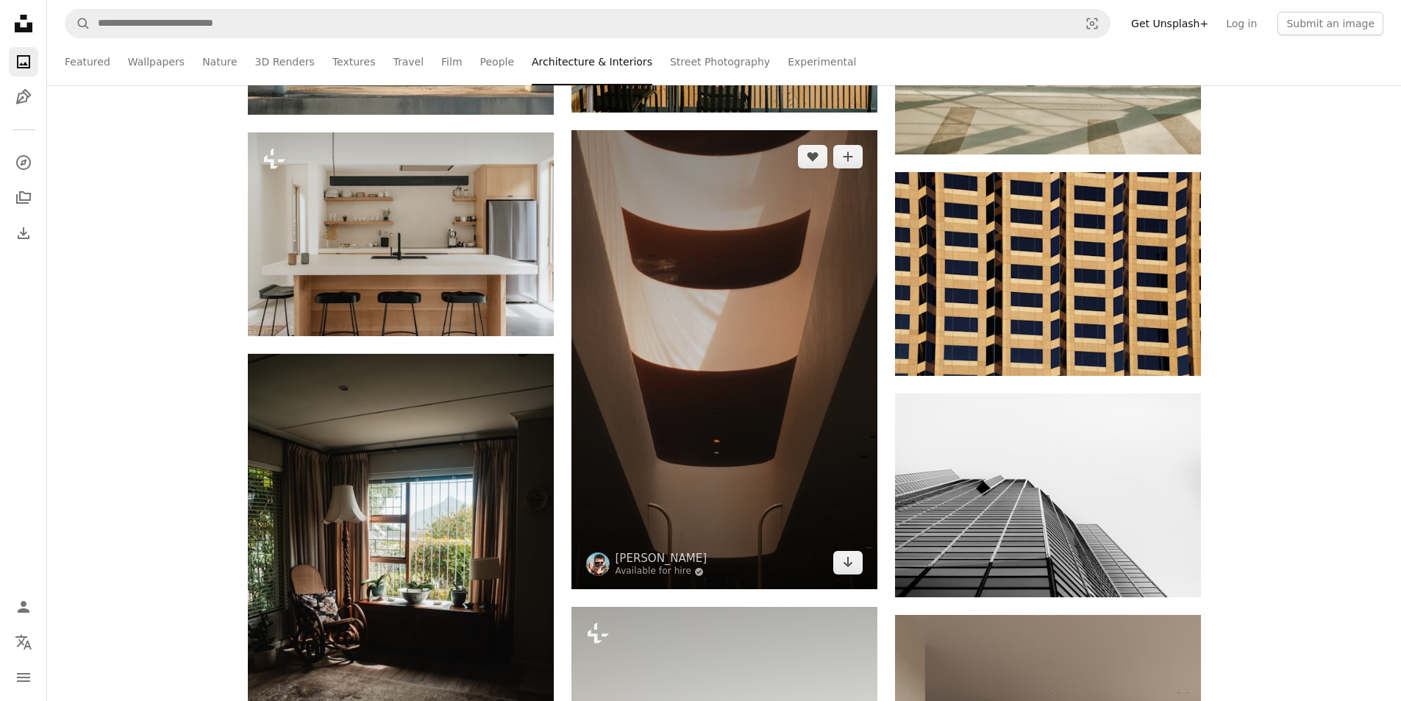
scroll to position [74129, 0]
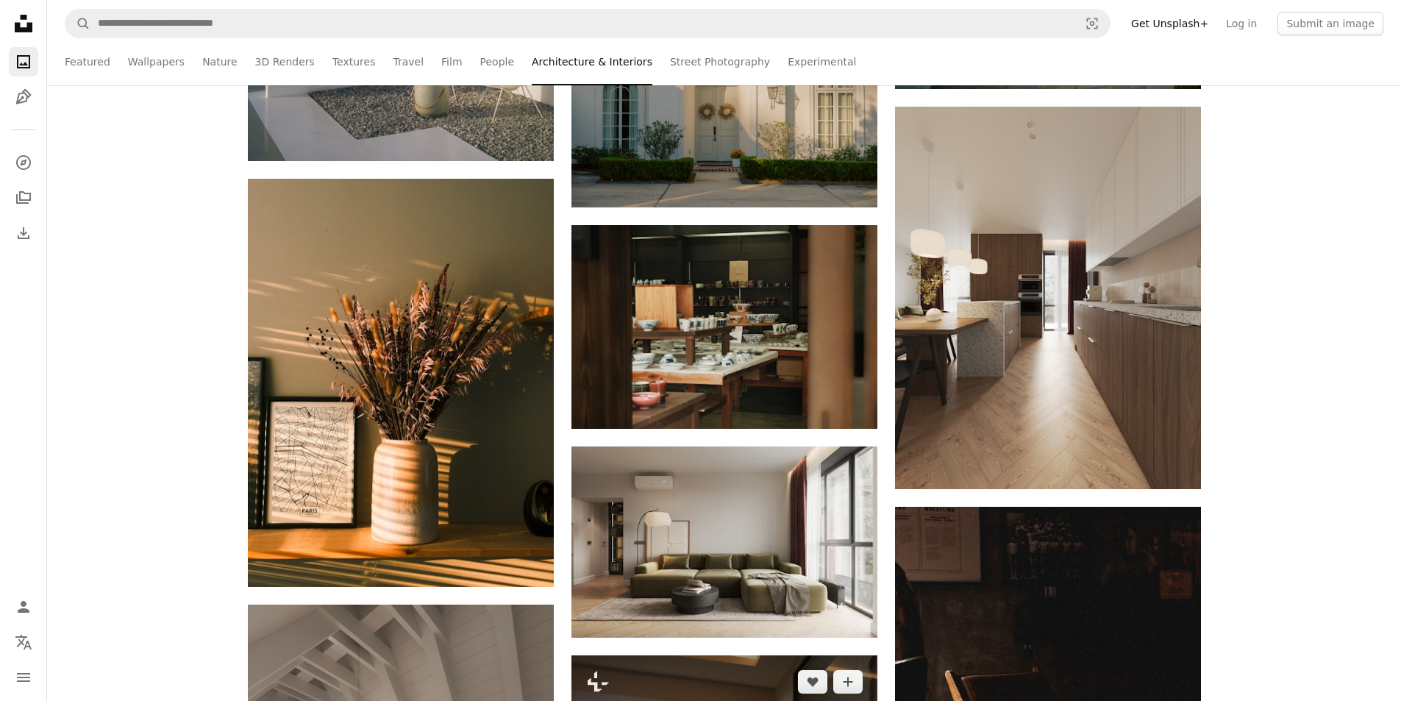
scroll to position [77880, 0]
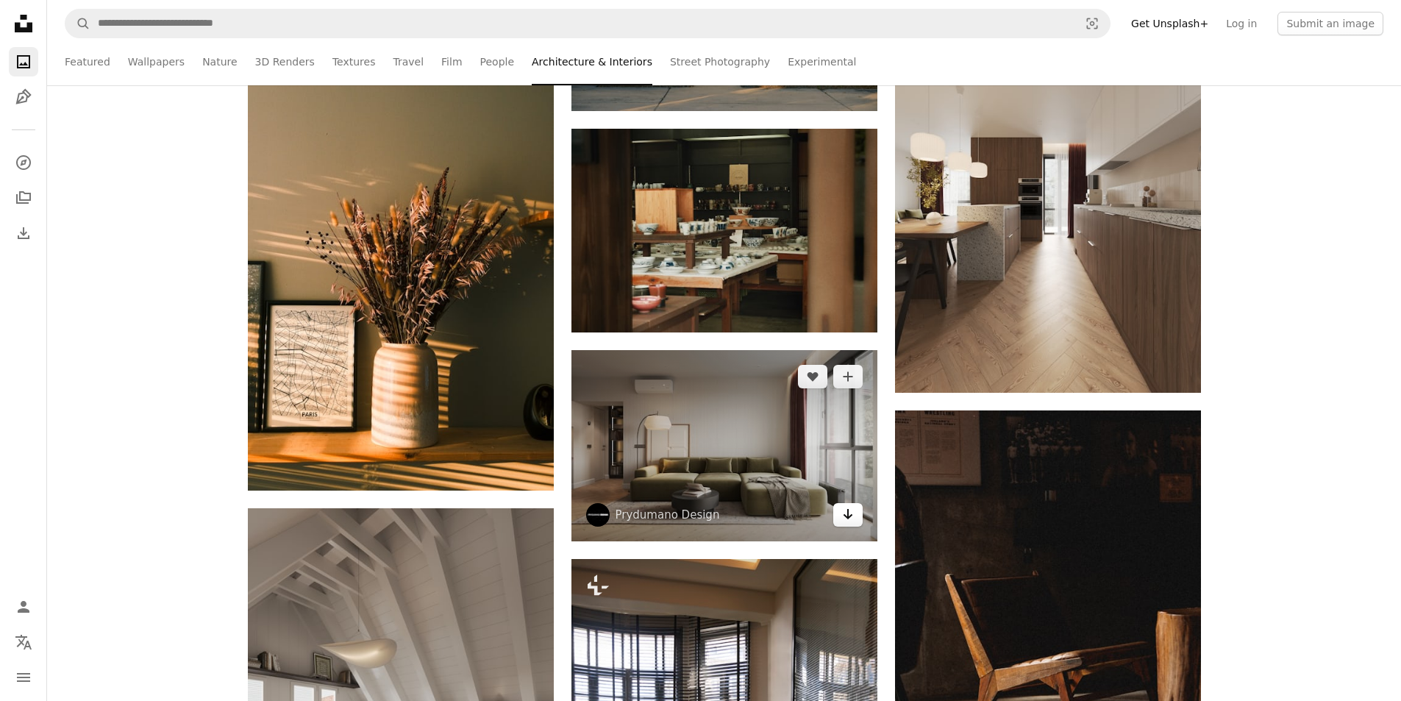
click at [843, 510] on icon "Arrow pointing down" at bounding box center [848, 514] width 12 height 18
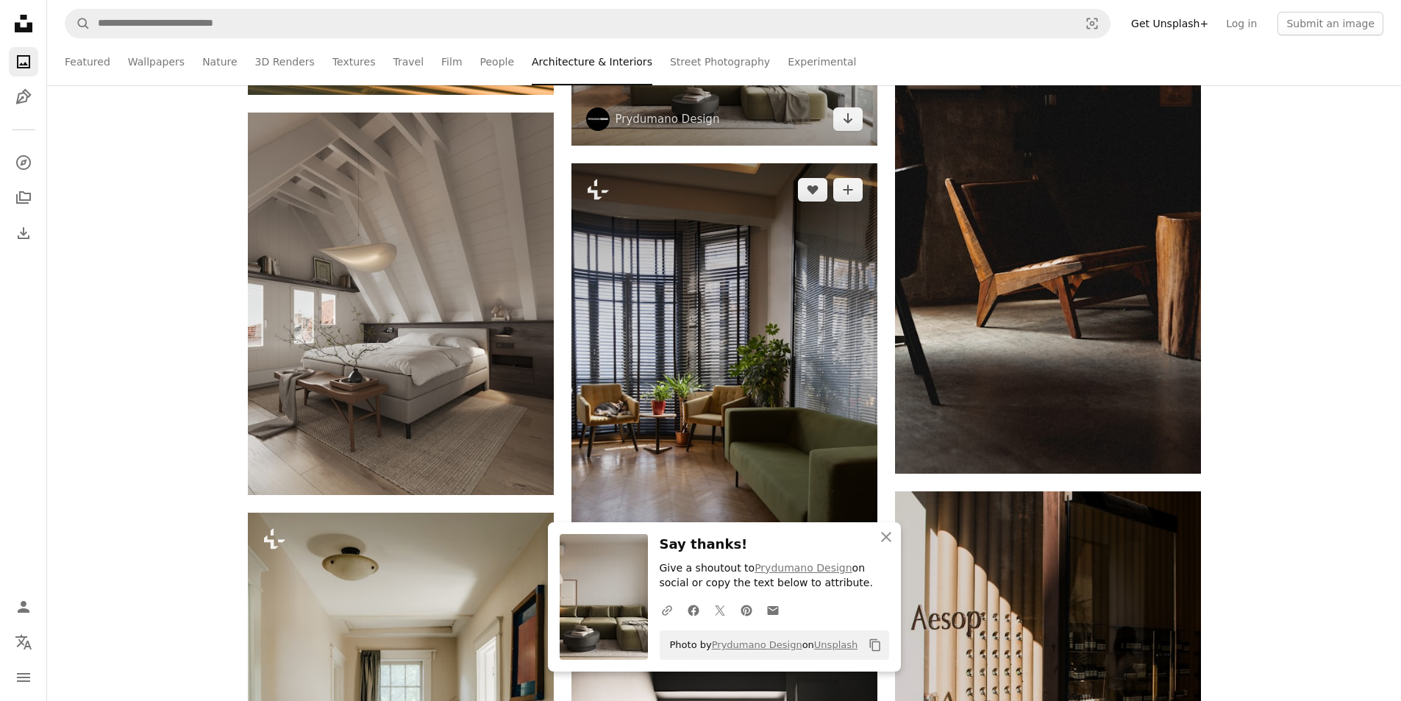
scroll to position [78395, 0]
